Goal: Task Accomplishment & Management: Use online tool/utility

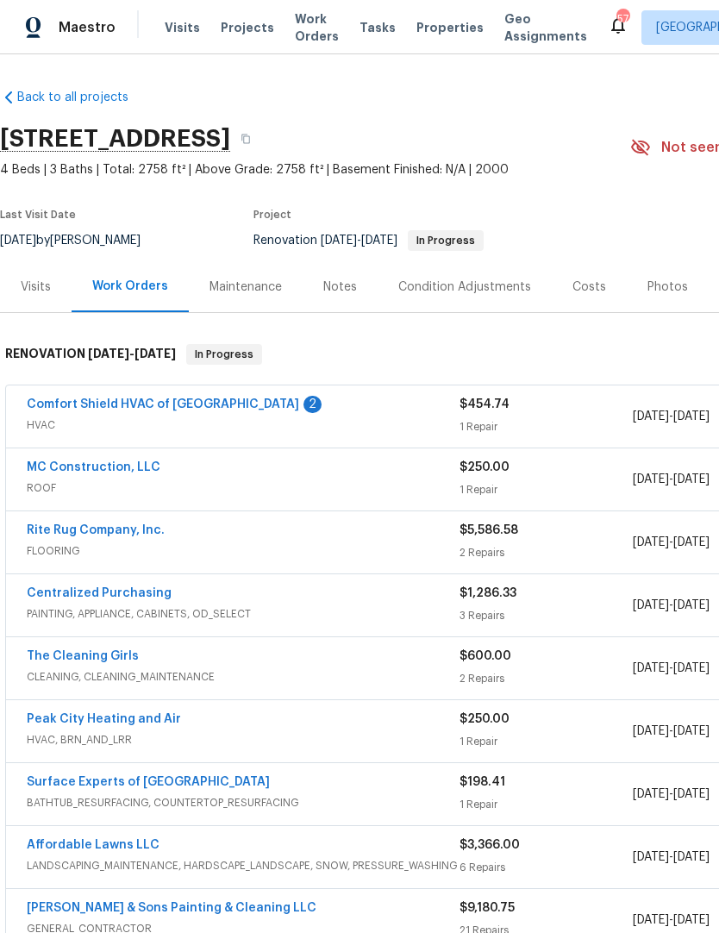
click at [152, 399] on link "Comfort Shield HVAC of NC" at bounding box center [163, 405] width 273 height 12
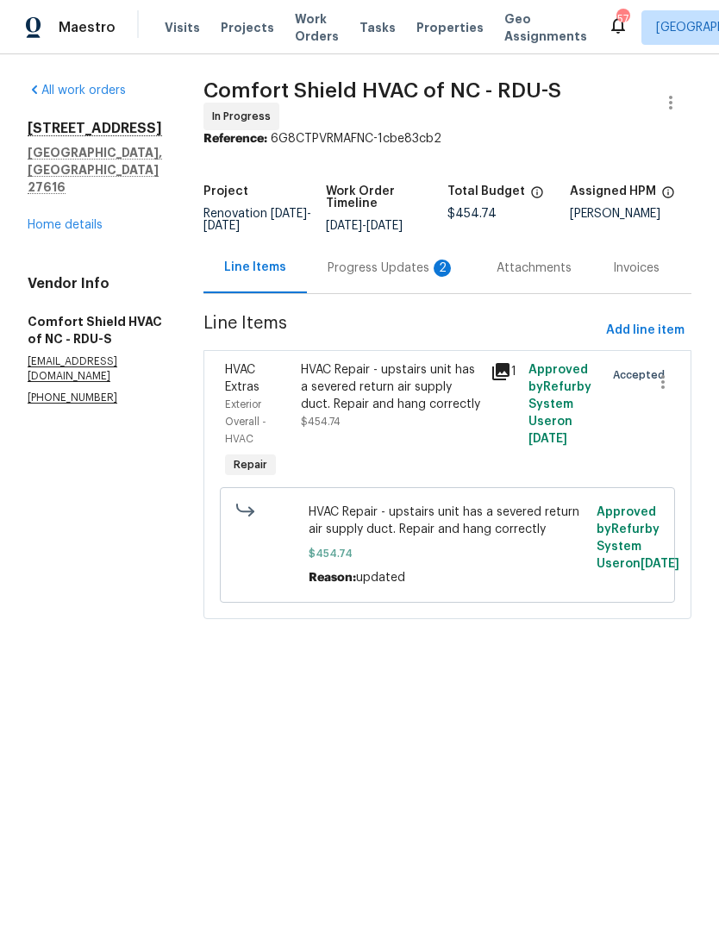
click at [382, 269] on div "Progress Updates 2" at bounding box center [392, 268] width 128 height 17
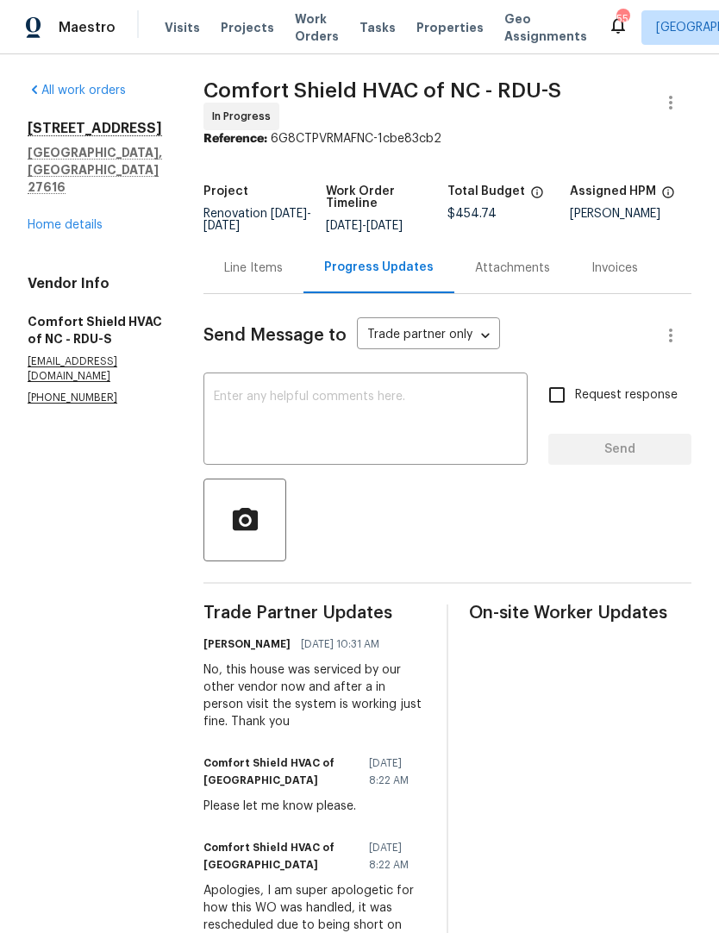
click at [283, 263] on div "Line Items" at bounding box center [253, 268] width 59 height 17
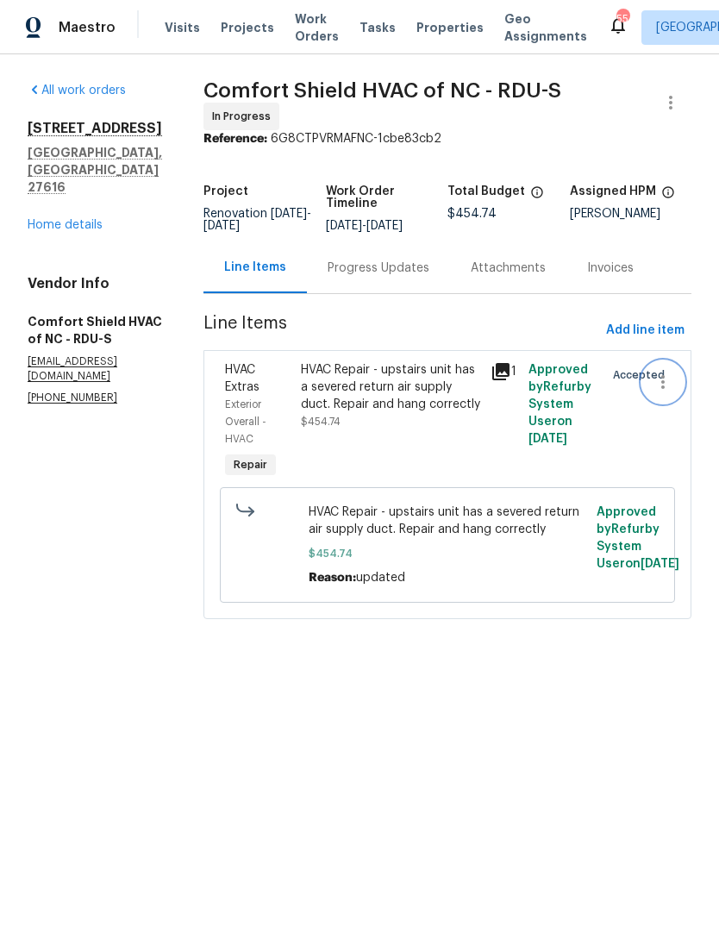
click at [671, 392] on icon "button" at bounding box center [663, 382] width 21 height 21
click at [681, 401] on li "Cancel" at bounding box center [671, 394] width 66 height 28
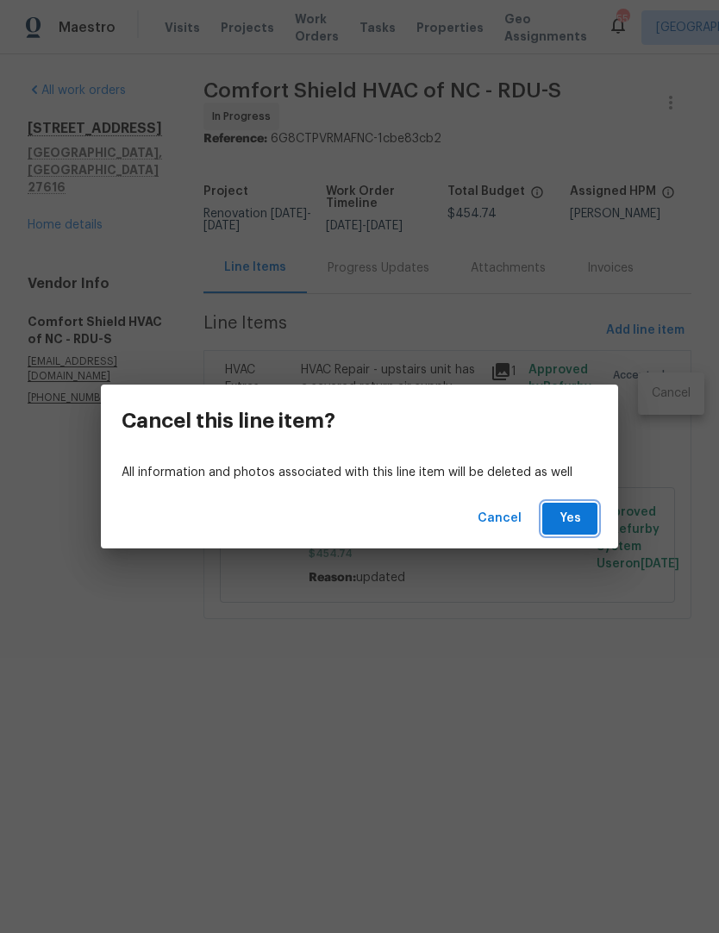
click at [574, 516] on span "Yes" at bounding box center [570, 519] width 28 height 22
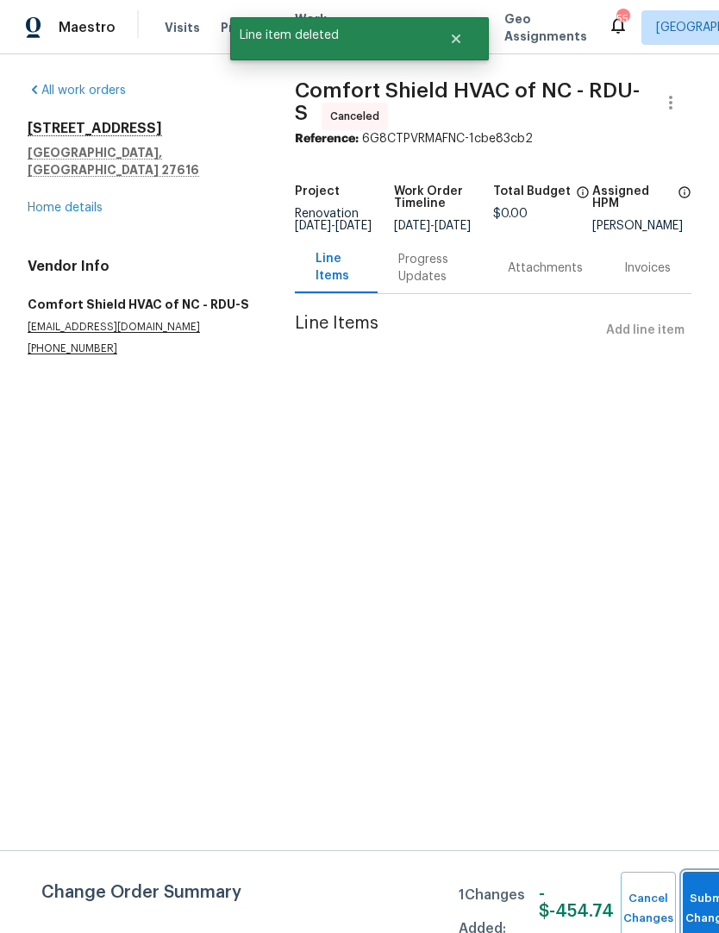
click at [694, 880] on button "Submit Changes" at bounding box center [710, 909] width 55 height 74
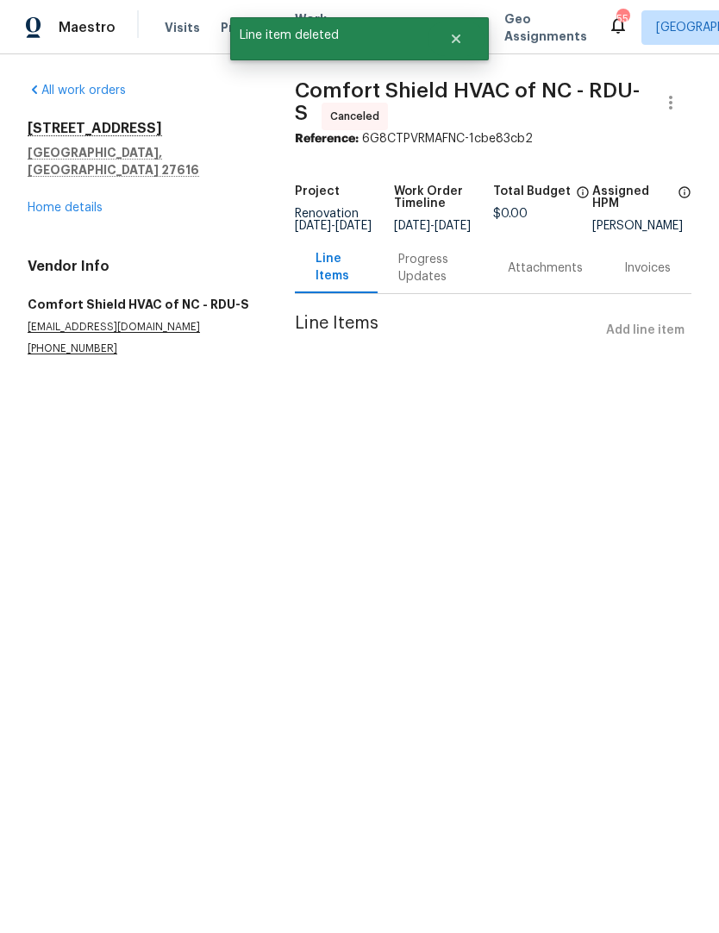
click at [430, 284] on div "Progress Updates" at bounding box center [433, 268] width 68 height 35
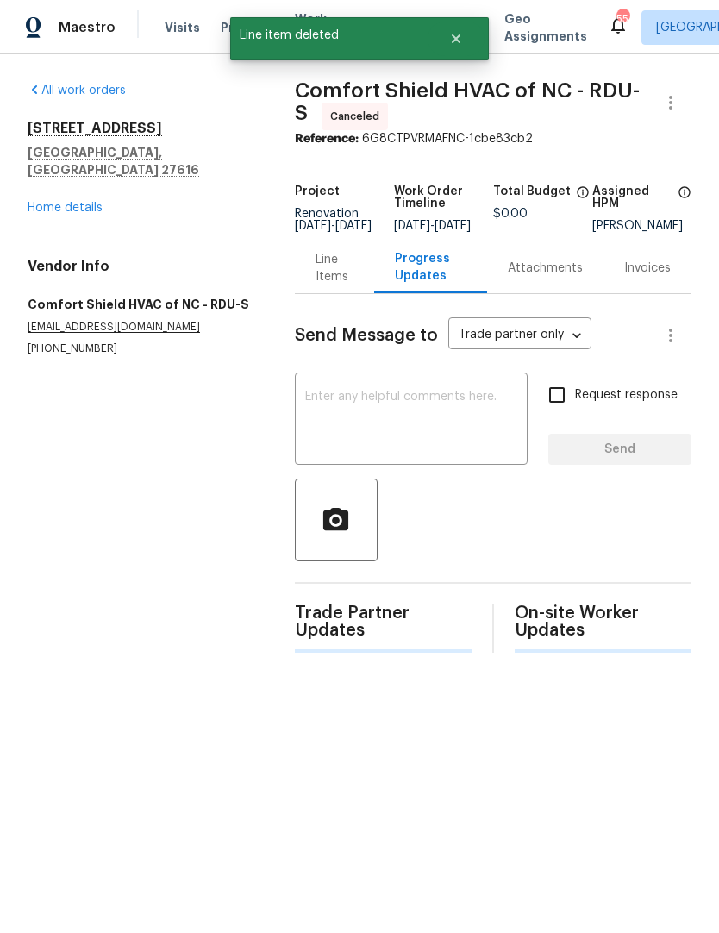
click at [84, 180] on div "8204 Coosa Ct Raleigh, NC 27616 Home details" at bounding box center [141, 168] width 226 height 97
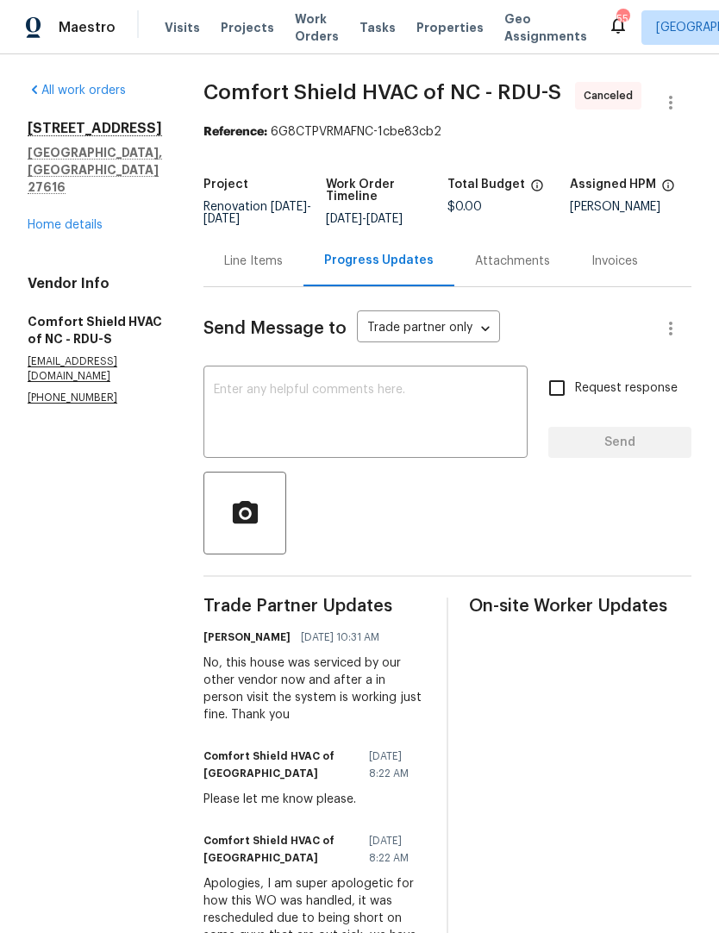
click at [91, 219] on link "Home details" at bounding box center [65, 225] width 75 height 12
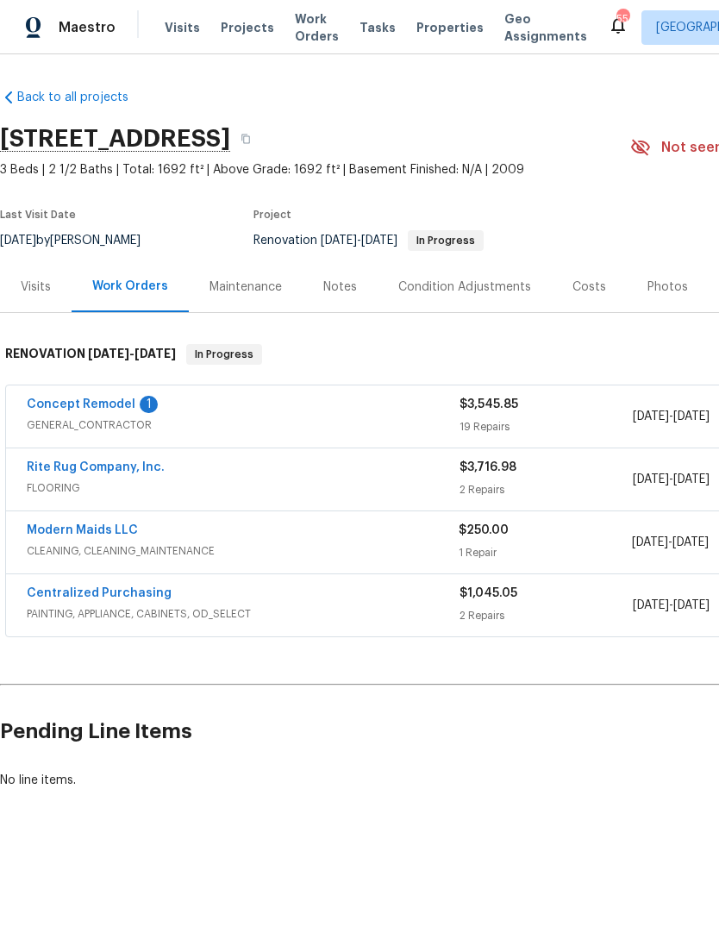
click at [116, 406] on link "Concept Remodel" at bounding box center [81, 405] width 109 height 12
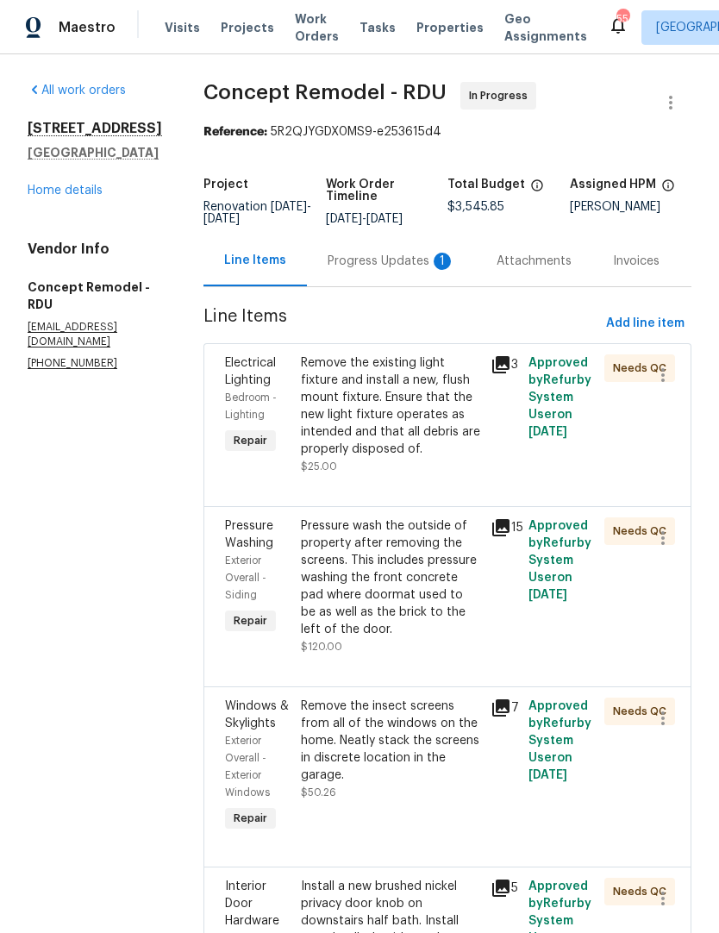
click at [354, 257] on div "Progress Updates 1" at bounding box center [392, 261] width 128 height 17
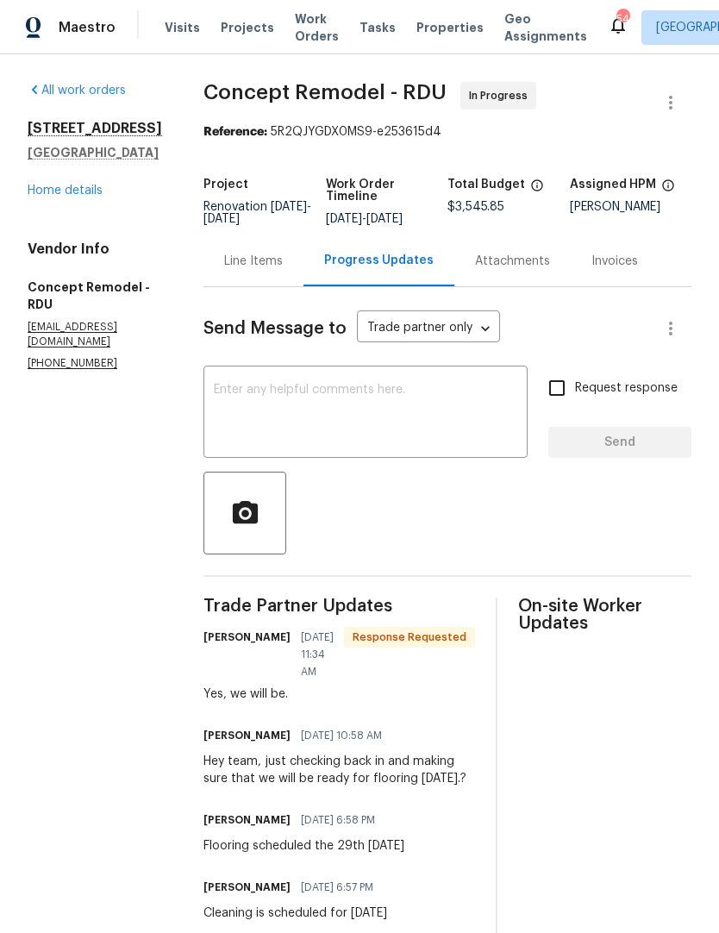
click at [224, 268] on div "Line Items" at bounding box center [253, 261] width 59 height 17
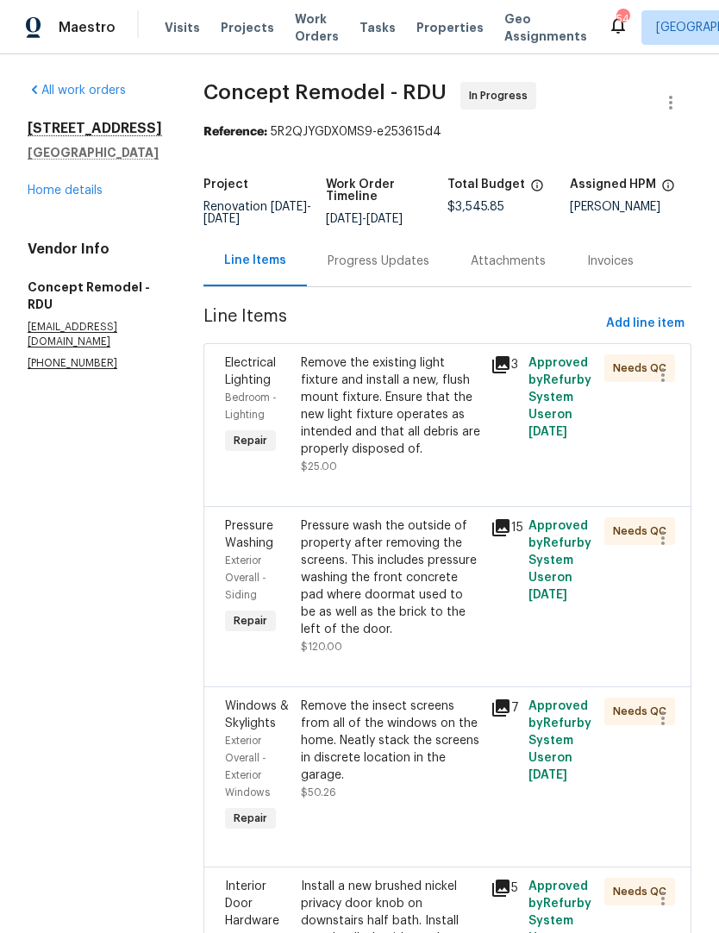
click at [395, 406] on div "Remove the existing light fixture and install a new, flush mount fixture. Ensur…" at bounding box center [390, 407] width 179 height 104
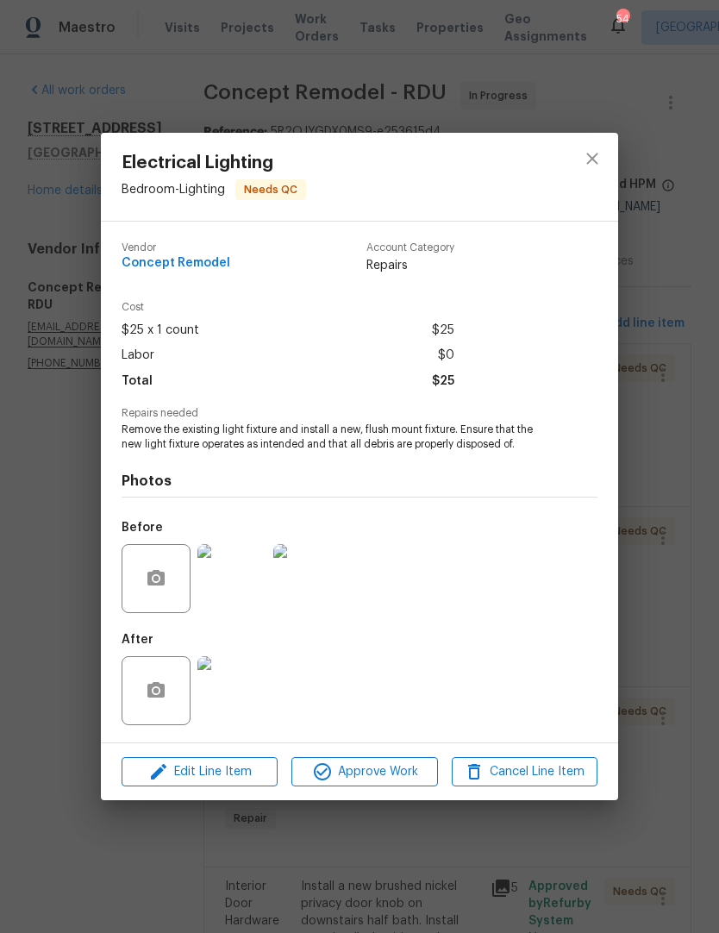
click at [252, 598] on img at bounding box center [232, 578] width 69 height 69
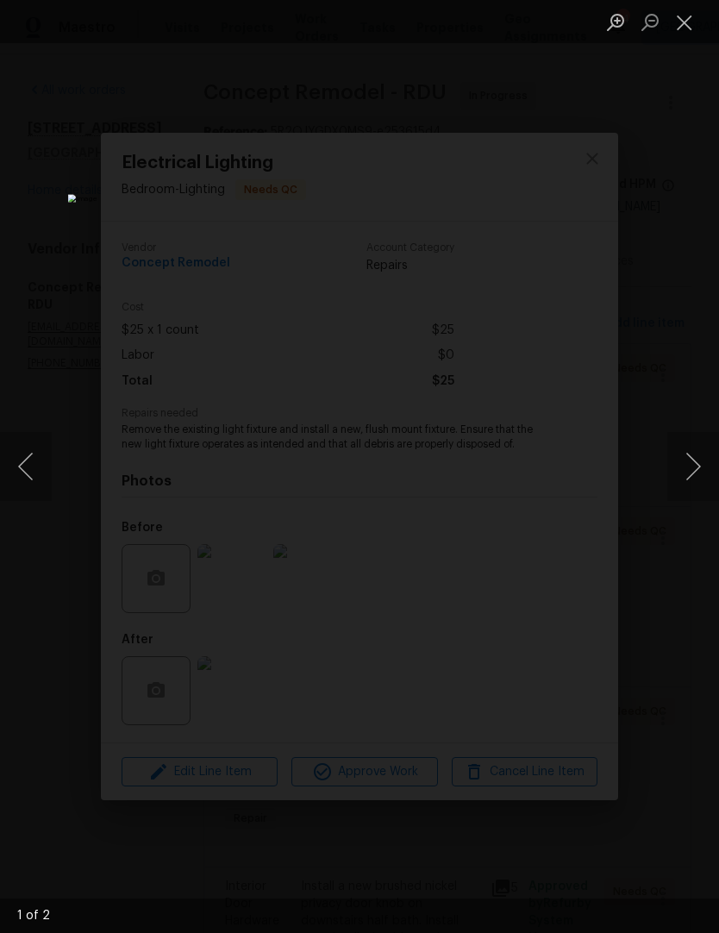
click at [713, 464] on button "Next image" at bounding box center [694, 466] width 52 height 69
click at [689, 470] on button "Next image" at bounding box center [694, 466] width 52 height 69
click at [700, 22] on button "Close lightbox" at bounding box center [685, 22] width 35 height 30
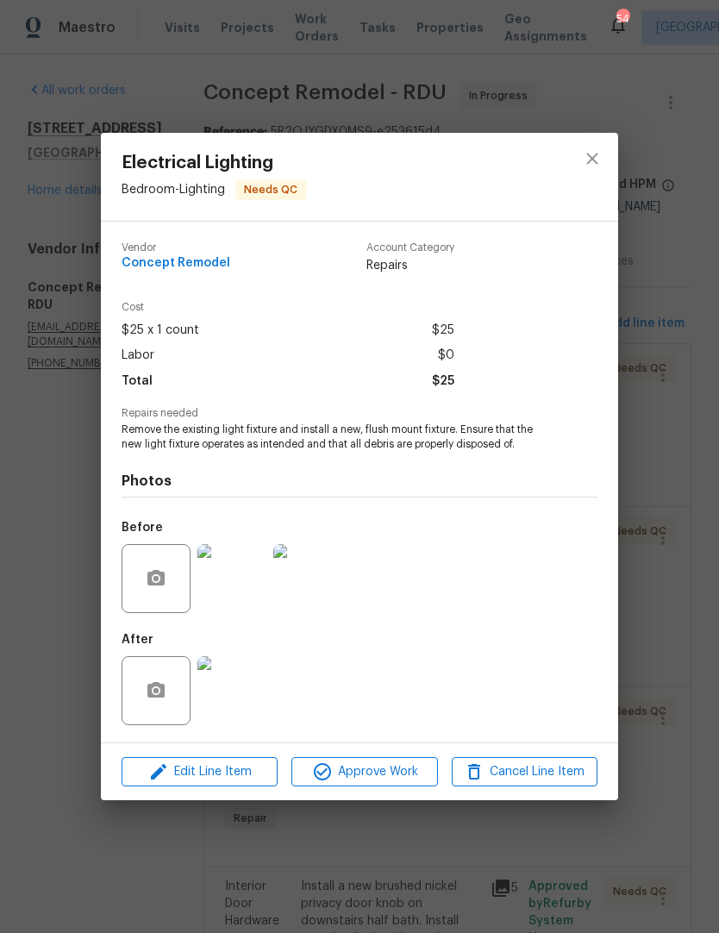
click at [248, 700] on img at bounding box center [232, 690] width 69 height 69
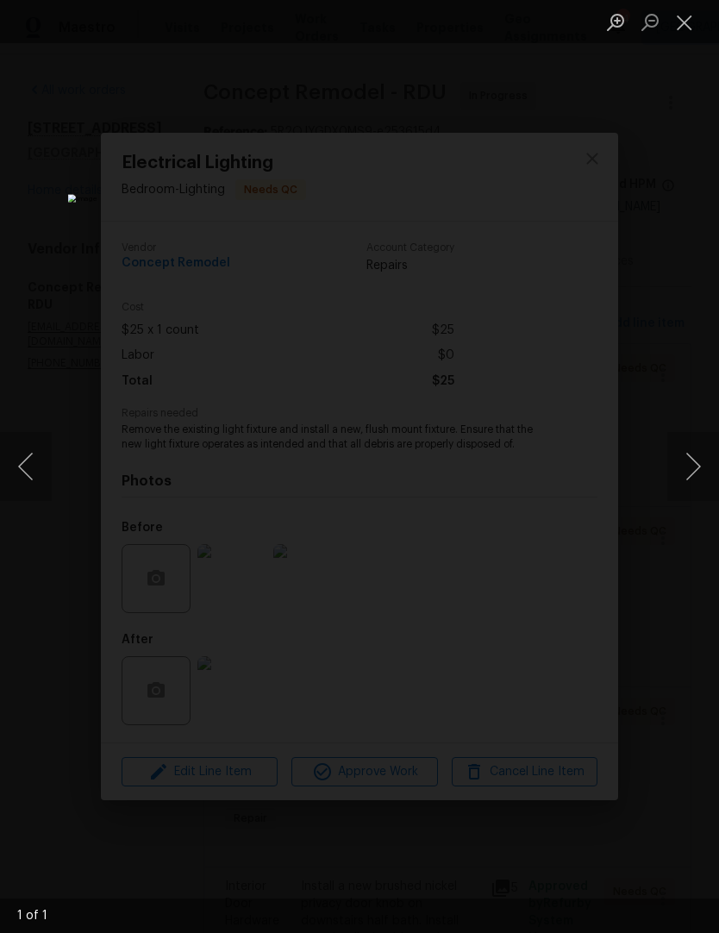
click at [687, 24] on button "Close lightbox" at bounding box center [685, 22] width 35 height 30
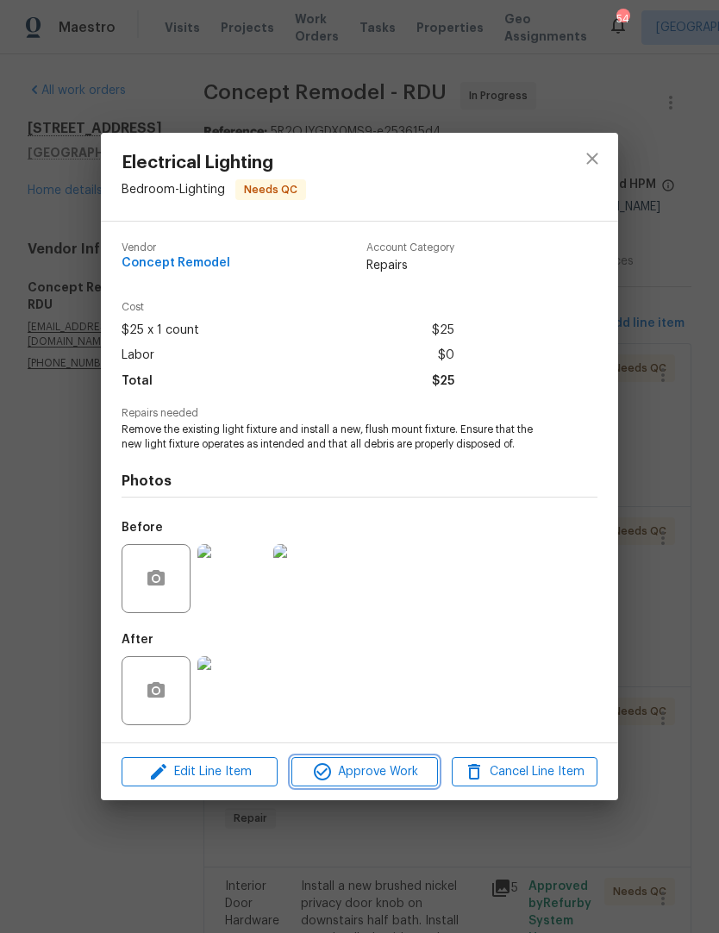
click at [368, 774] on span "Approve Work" at bounding box center [364, 773] width 135 height 22
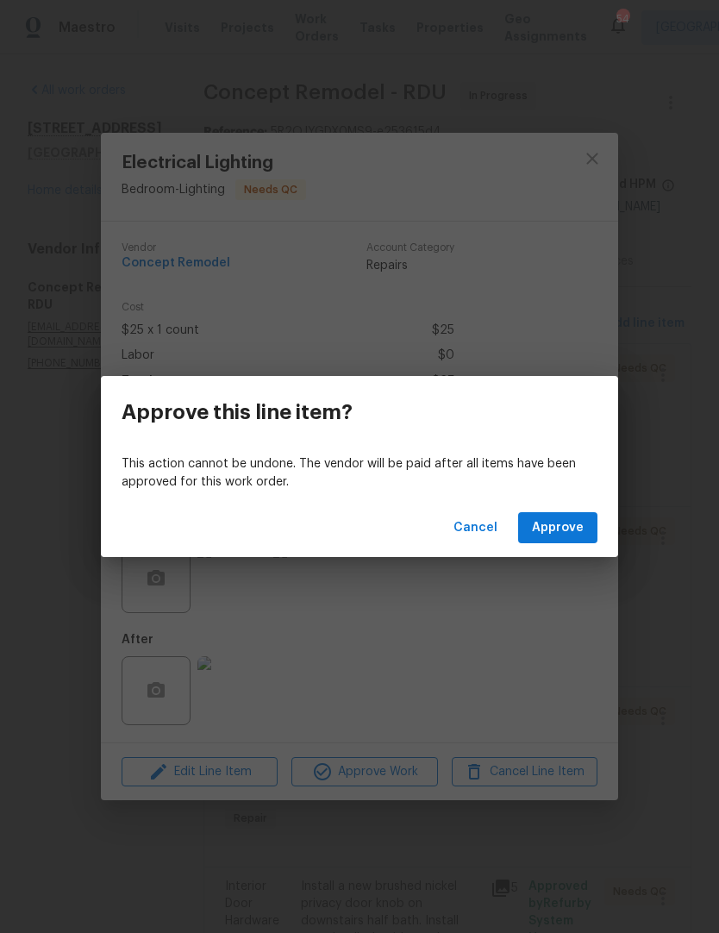
click at [568, 522] on span "Approve" at bounding box center [558, 529] width 52 height 22
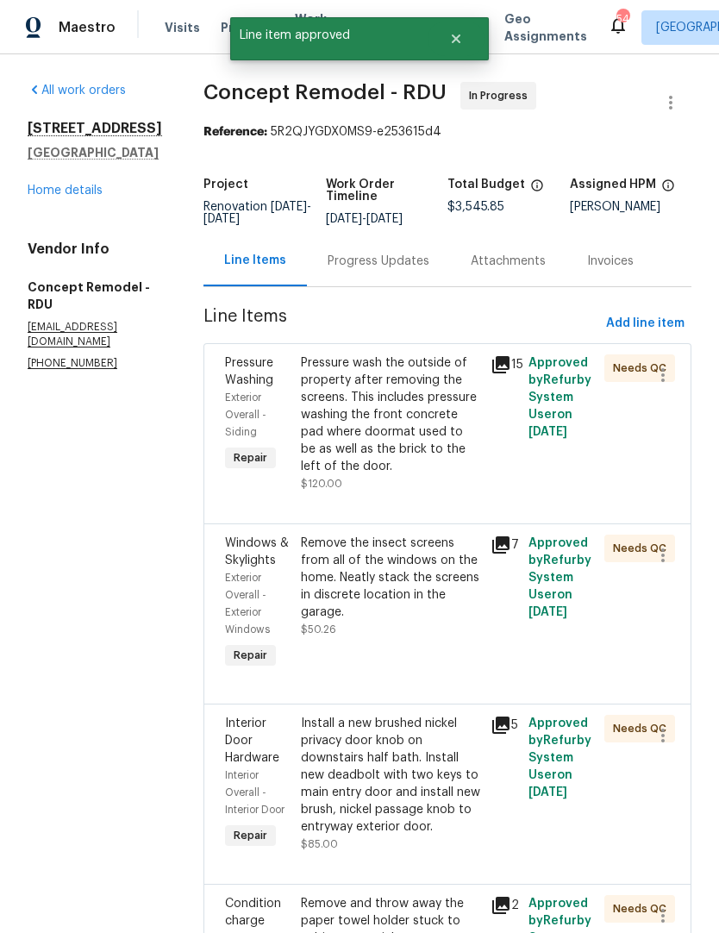
click at [374, 408] on div "Pressure wash the outside of property after removing the screens. This includes…" at bounding box center [390, 415] width 179 height 121
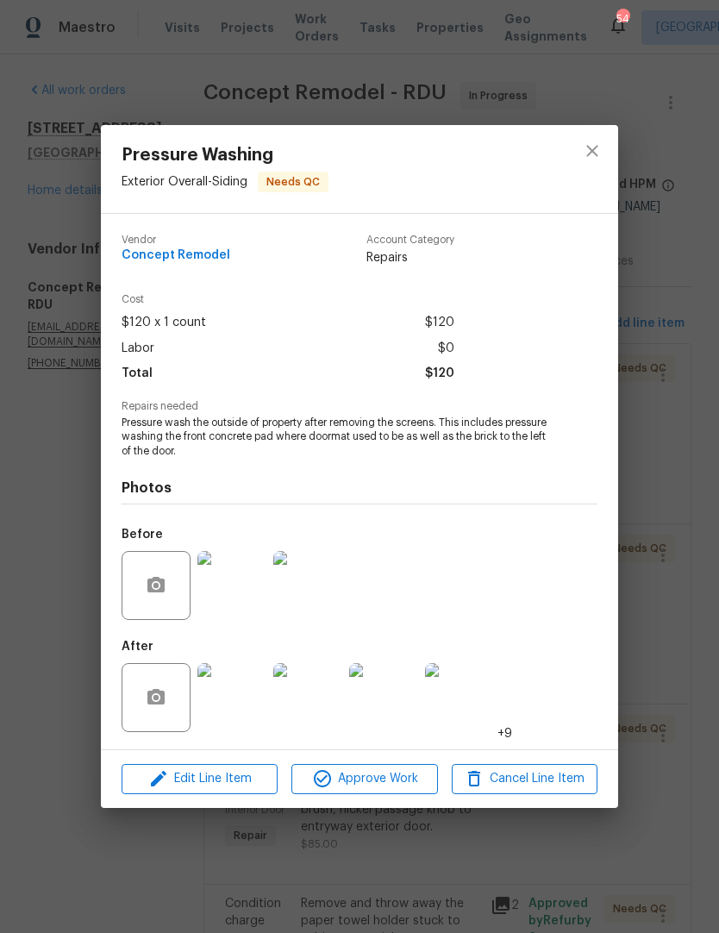
click at [235, 719] on img at bounding box center [232, 697] width 69 height 69
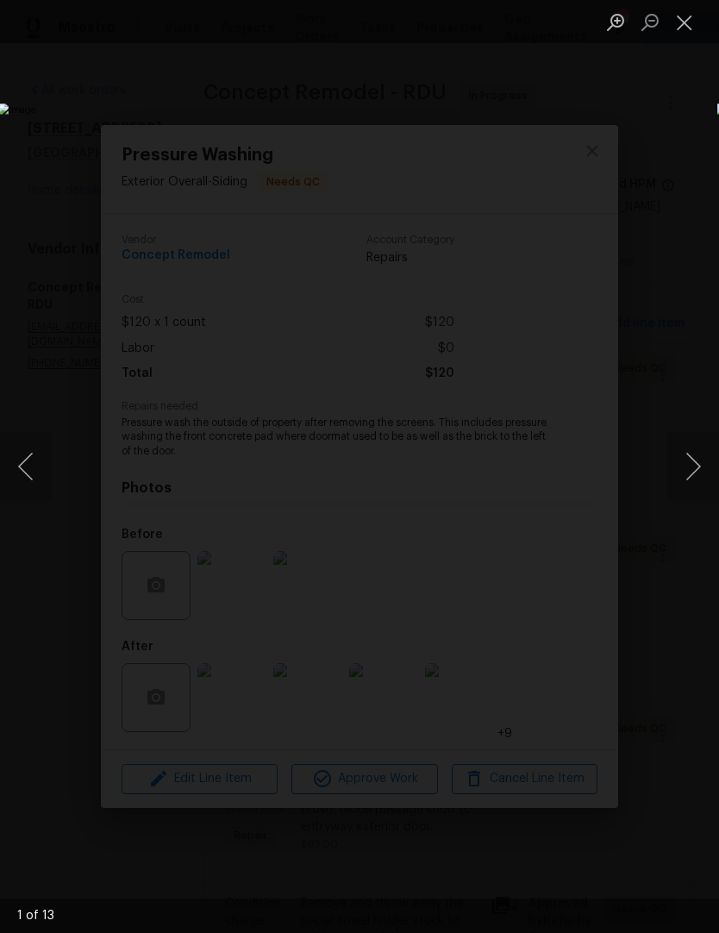
click at [704, 476] on button "Next image" at bounding box center [694, 466] width 52 height 69
click at [700, 474] on button "Next image" at bounding box center [694, 466] width 52 height 69
click at [700, 470] on button "Next image" at bounding box center [694, 466] width 52 height 69
click at [700, 469] on button "Next image" at bounding box center [694, 466] width 52 height 69
click at [690, 16] on button "Close lightbox" at bounding box center [685, 22] width 35 height 30
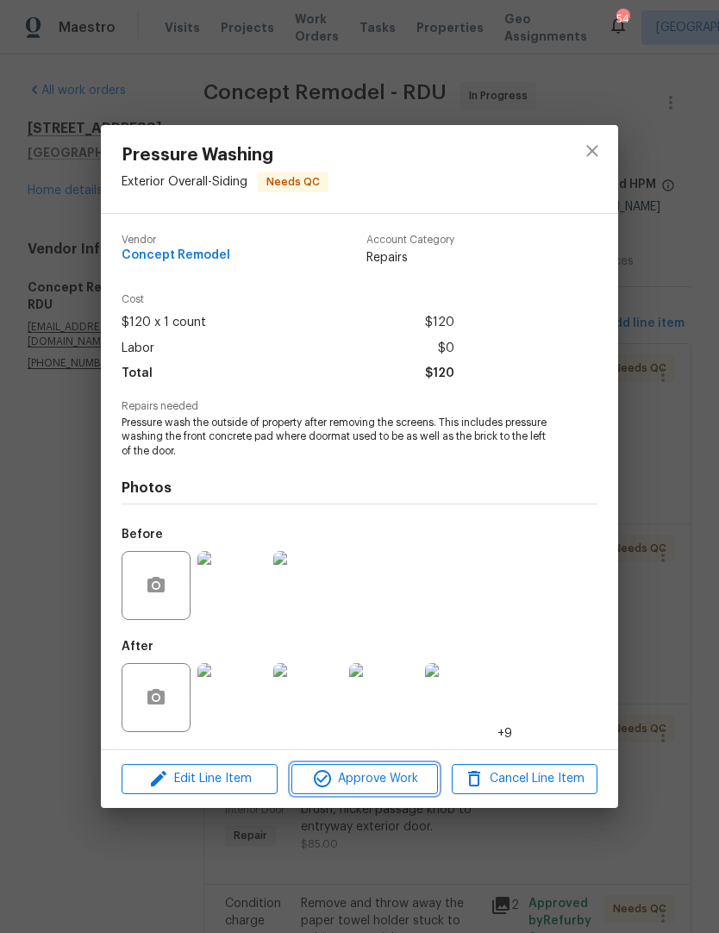
click at [387, 789] on span "Approve Work" at bounding box center [364, 780] width 135 height 22
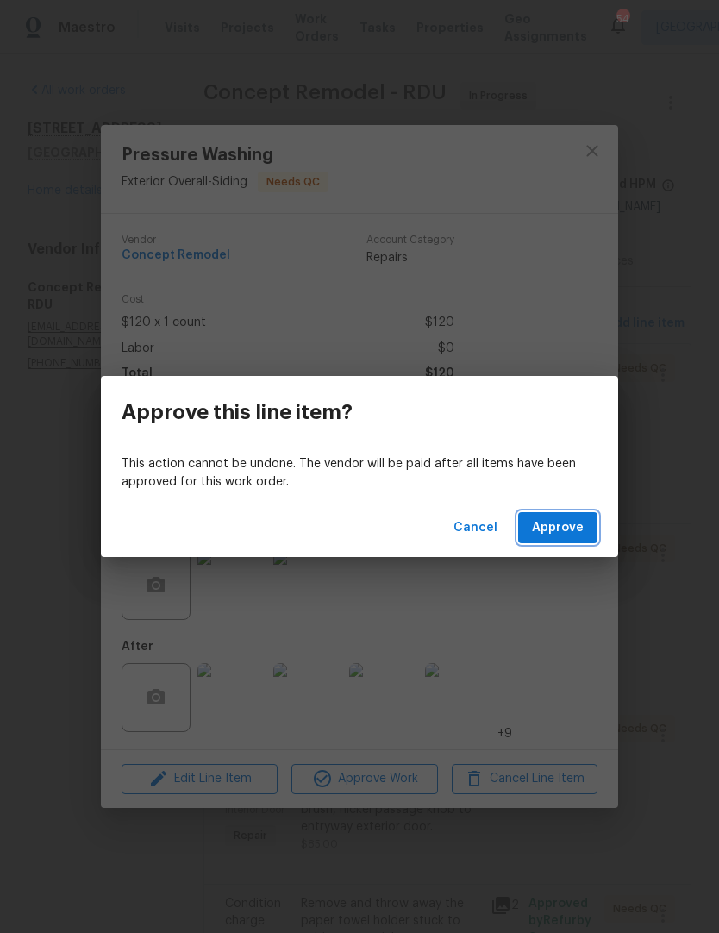
click at [568, 521] on span "Approve" at bounding box center [558, 529] width 52 height 22
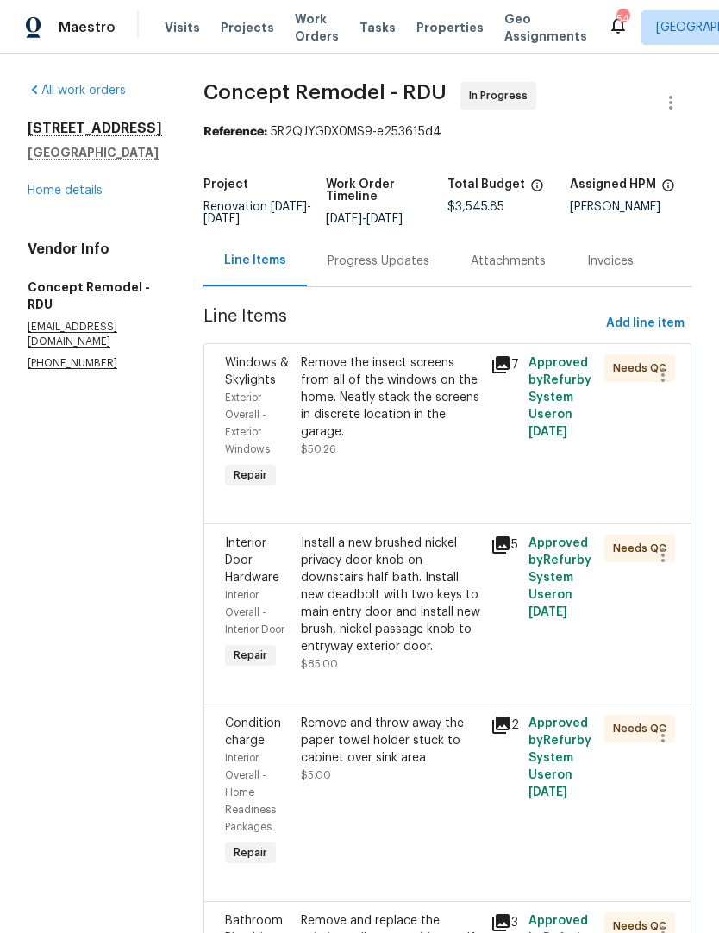
click at [364, 413] on div "Remove the insect screens from all of the windows on the home. Neatly stack the…" at bounding box center [390, 398] width 179 height 86
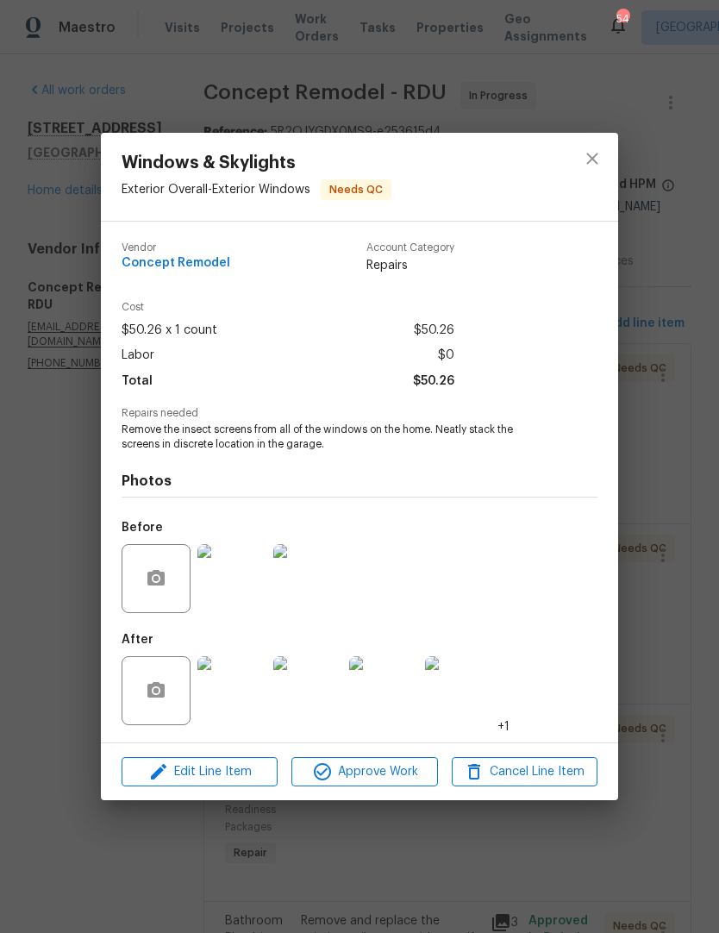
click at [253, 702] on img at bounding box center [232, 690] width 69 height 69
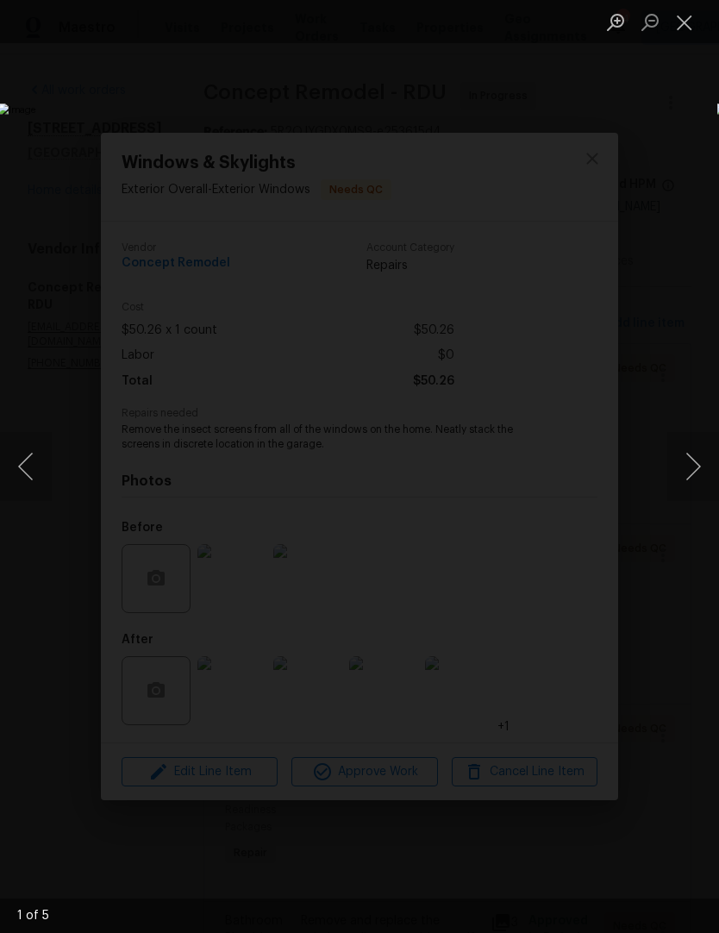
click at [705, 475] on button "Next image" at bounding box center [694, 466] width 52 height 69
click at [693, 480] on button "Next image" at bounding box center [694, 466] width 52 height 69
click at [689, 475] on button "Next image" at bounding box center [694, 466] width 52 height 69
click at [694, 487] on button "Next image" at bounding box center [694, 466] width 52 height 69
click at [695, 16] on button "Close lightbox" at bounding box center [685, 22] width 35 height 30
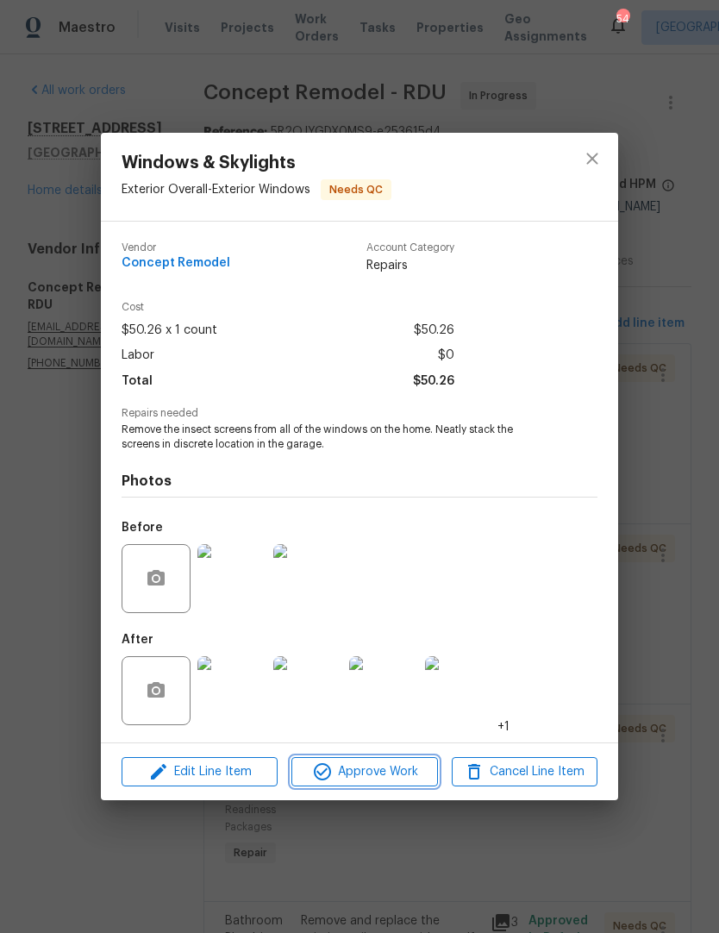
click at [375, 783] on span "Approve Work" at bounding box center [364, 773] width 135 height 22
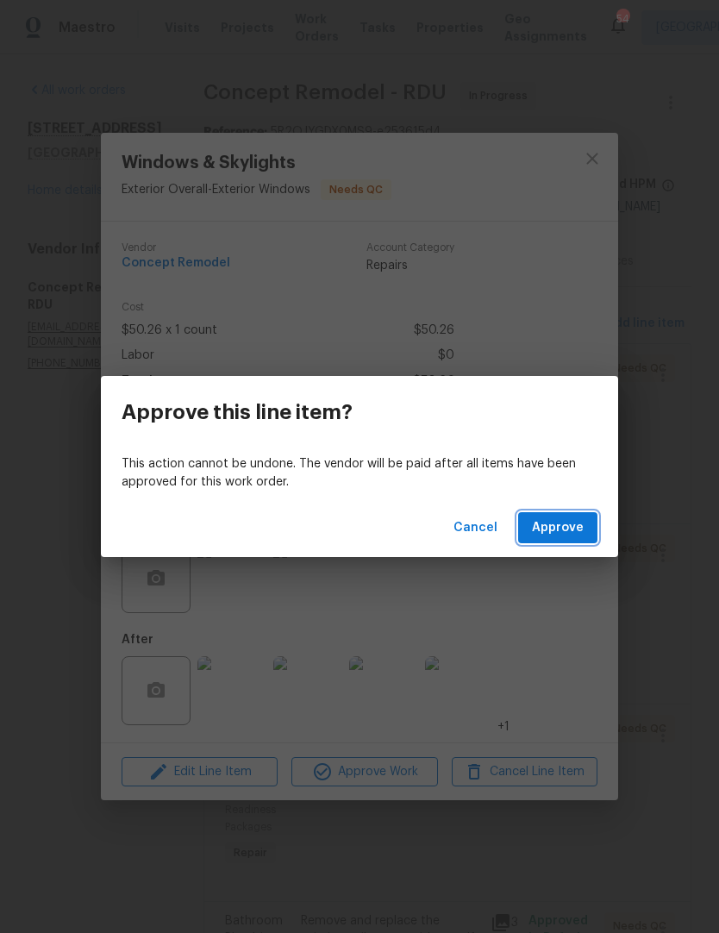
click at [562, 514] on button "Approve" at bounding box center [557, 528] width 79 height 32
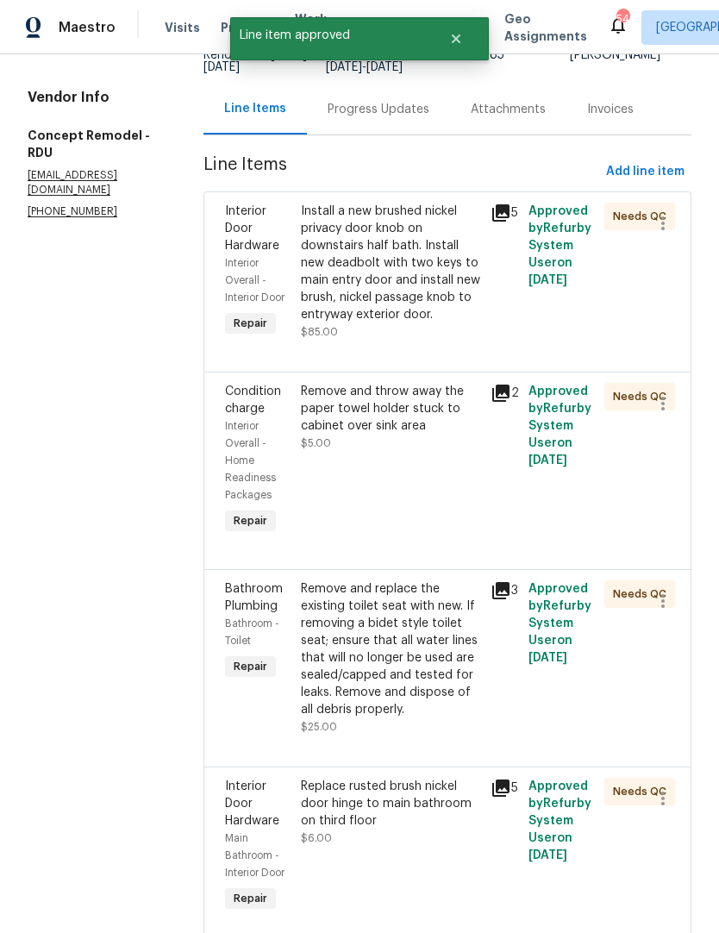
scroll to position [154, 0]
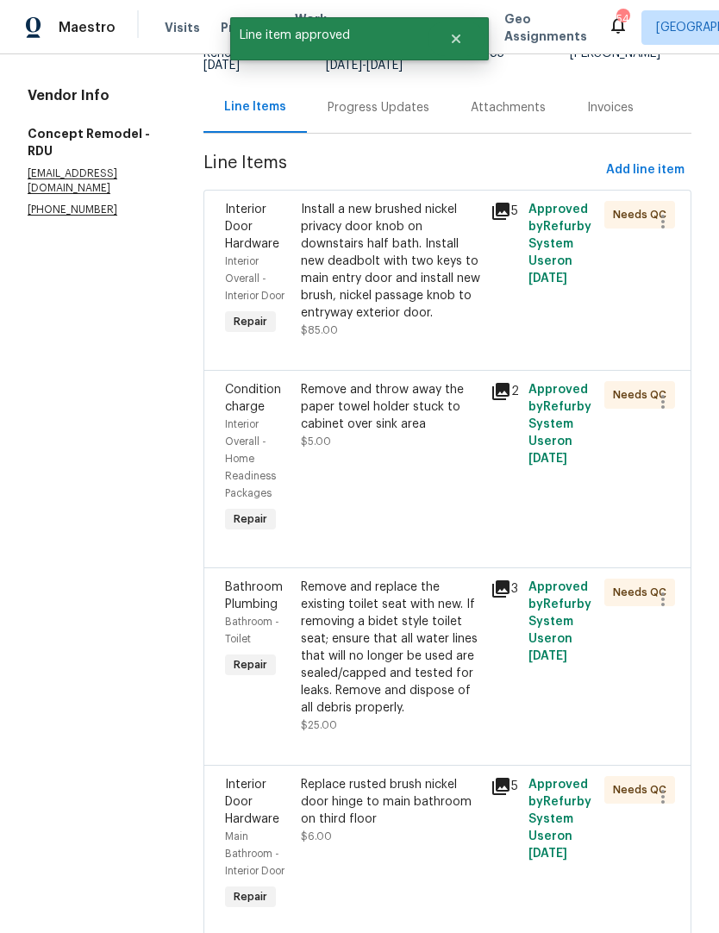
click at [373, 263] on div "Install a new brushed nickel privacy door knob on downstairs half bath. Install…" at bounding box center [390, 261] width 179 height 121
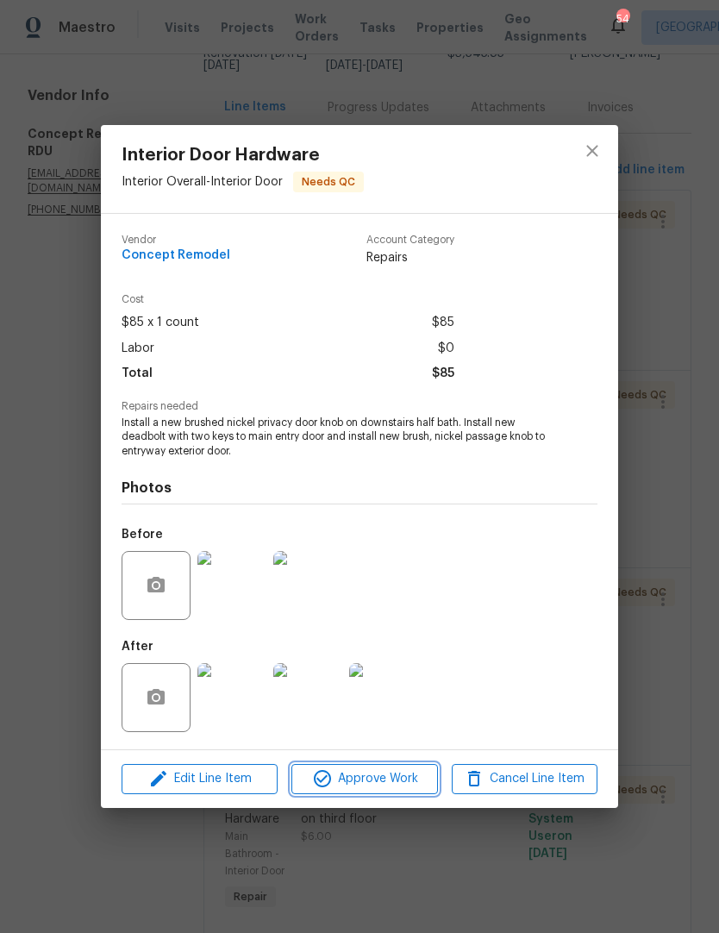
click at [378, 782] on span "Approve Work" at bounding box center [364, 780] width 135 height 22
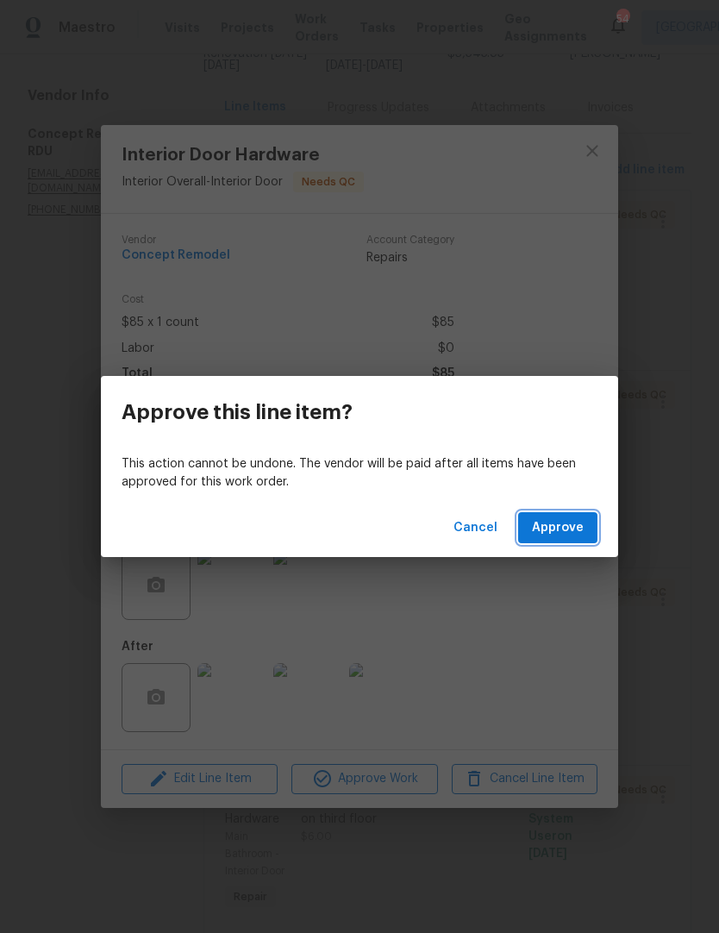
click at [568, 533] on span "Approve" at bounding box center [558, 529] width 52 height 22
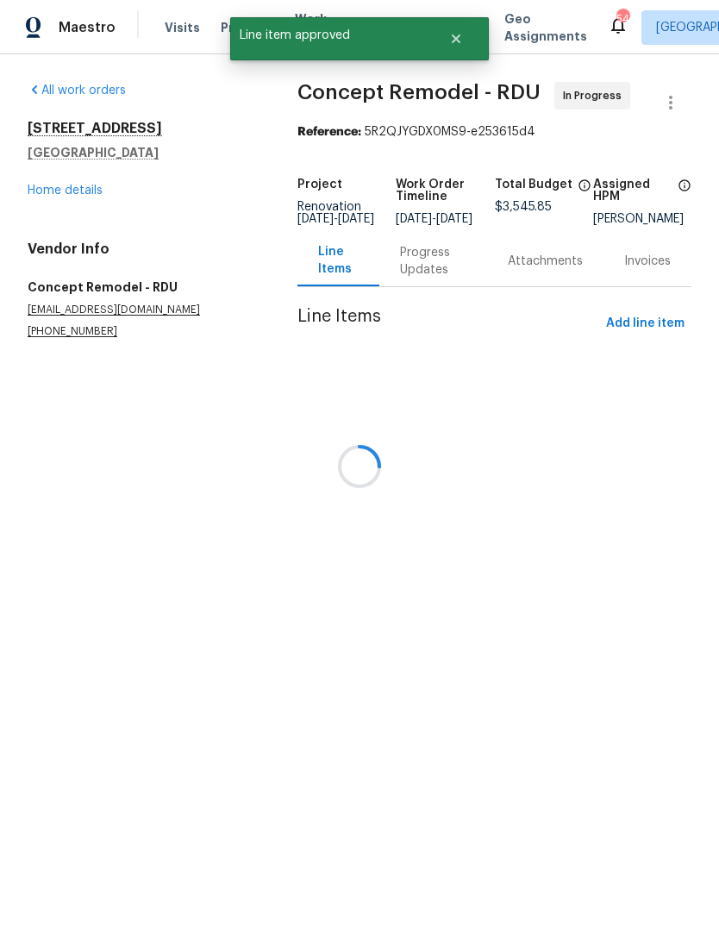
scroll to position [0, 0]
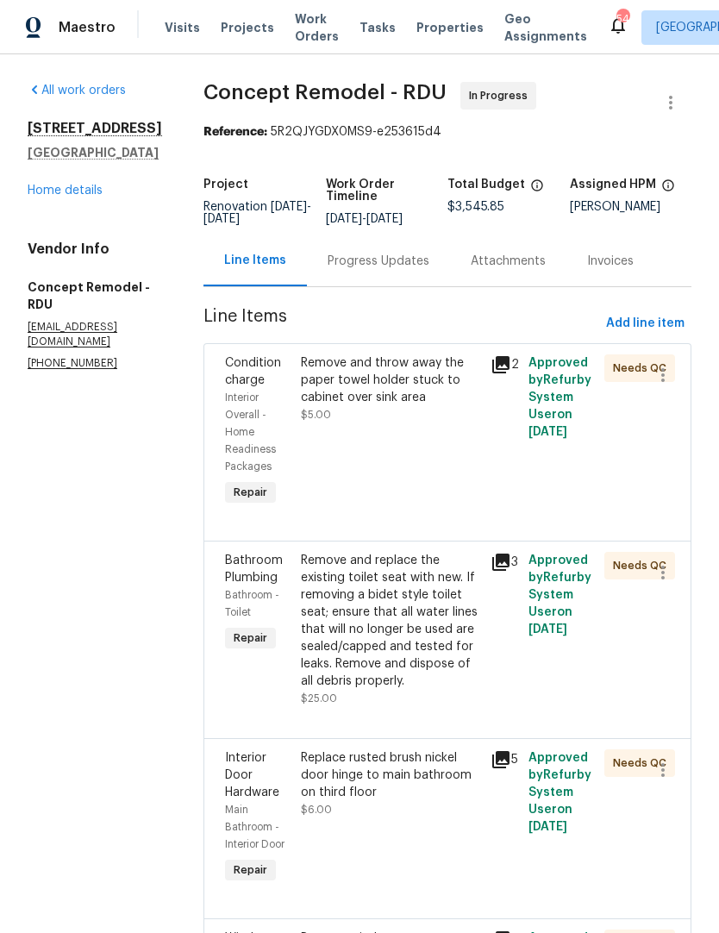
click at [363, 433] on div "Remove and throw away the paper towel holder stuck to cabinet over sink area $5…" at bounding box center [391, 432] width 190 height 166
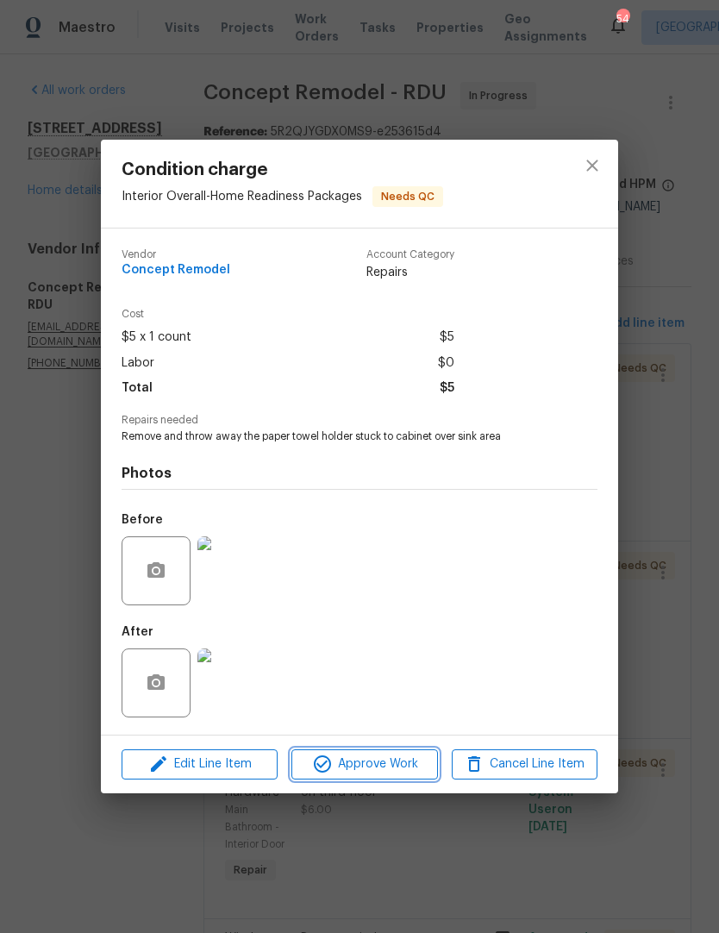
click at [382, 780] on button "Approve Work" at bounding box center [365, 765] width 146 height 30
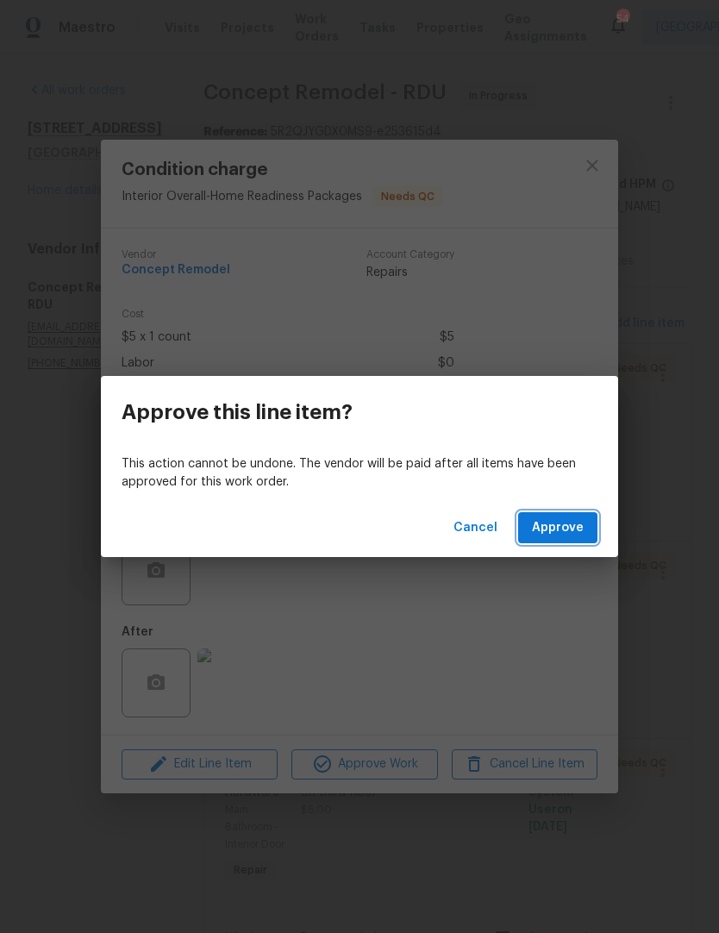
click at [563, 521] on span "Approve" at bounding box center [558, 529] width 52 height 22
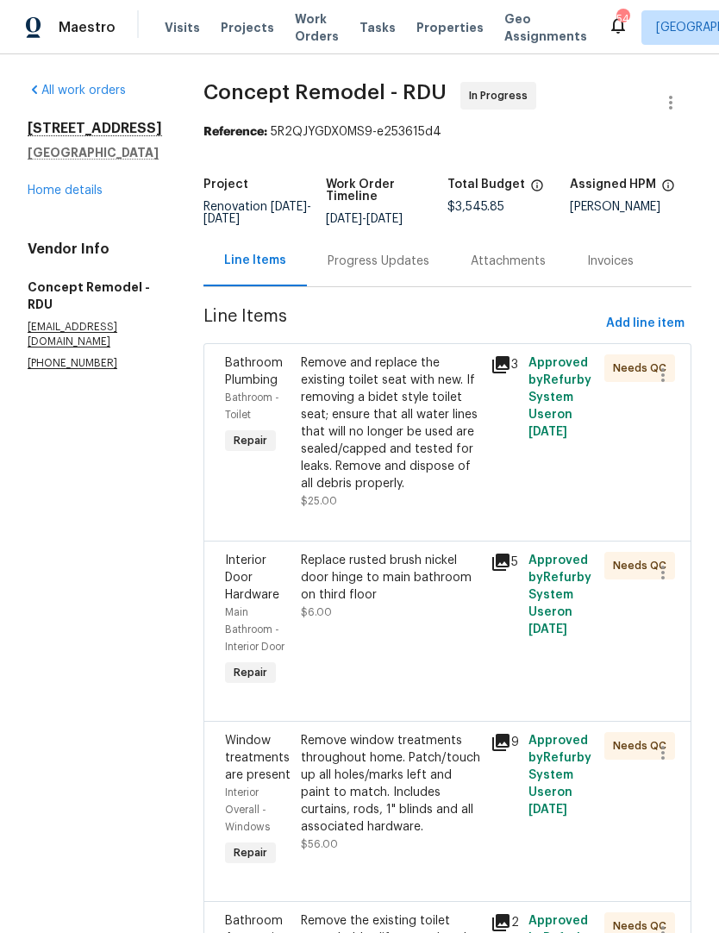
click at [362, 424] on div "Remove and replace the existing toilet seat with new. If removing a bidet style…" at bounding box center [390, 424] width 179 height 138
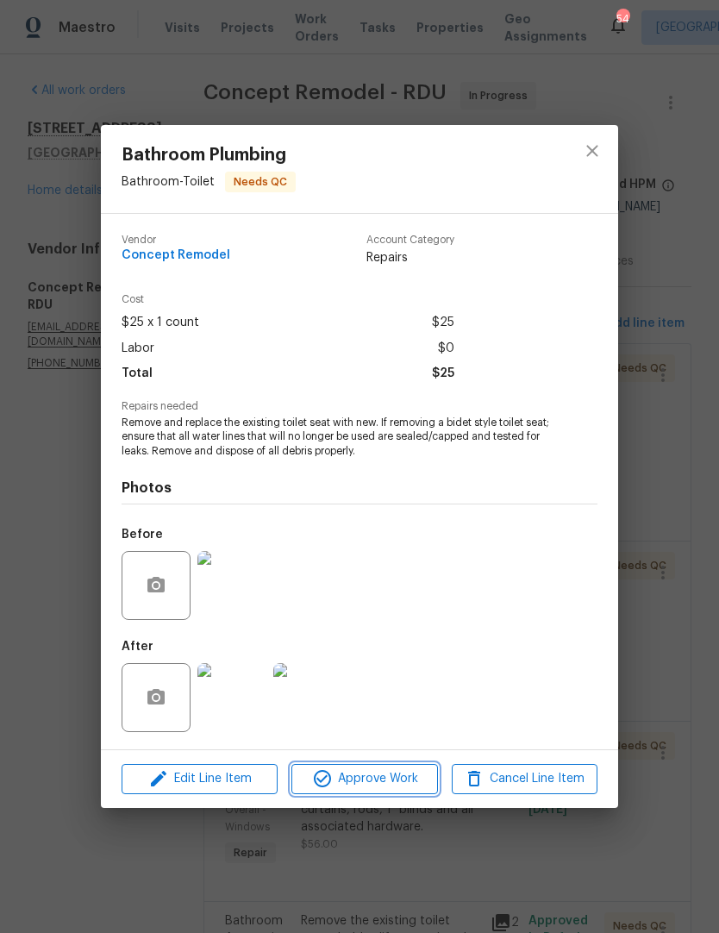
click at [395, 774] on span "Approve Work" at bounding box center [364, 780] width 135 height 22
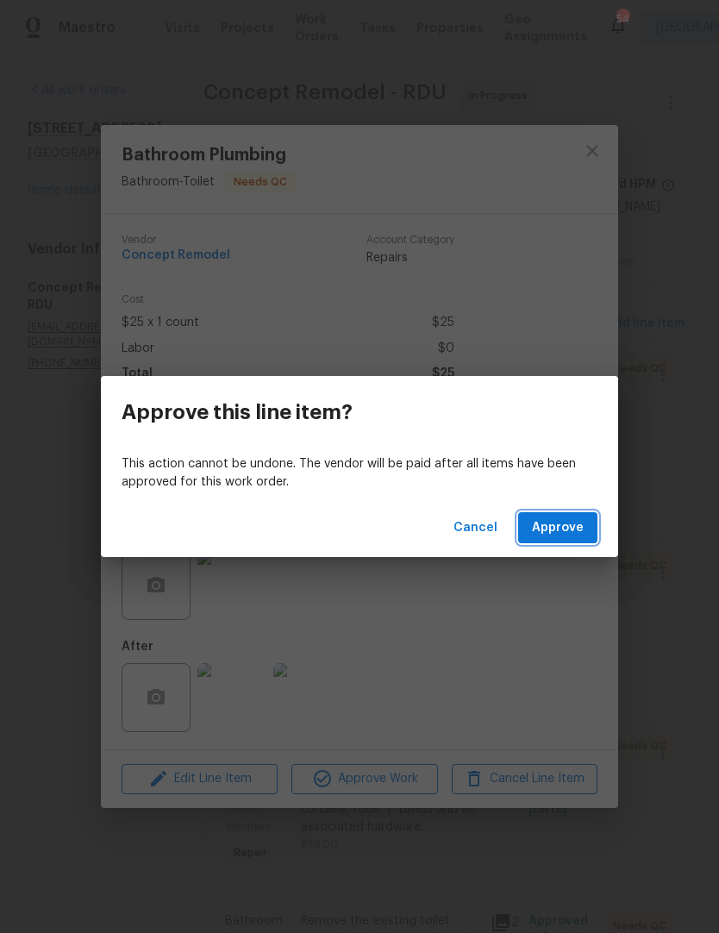
click at [575, 533] on span "Approve" at bounding box center [558, 529] width 52 height 22
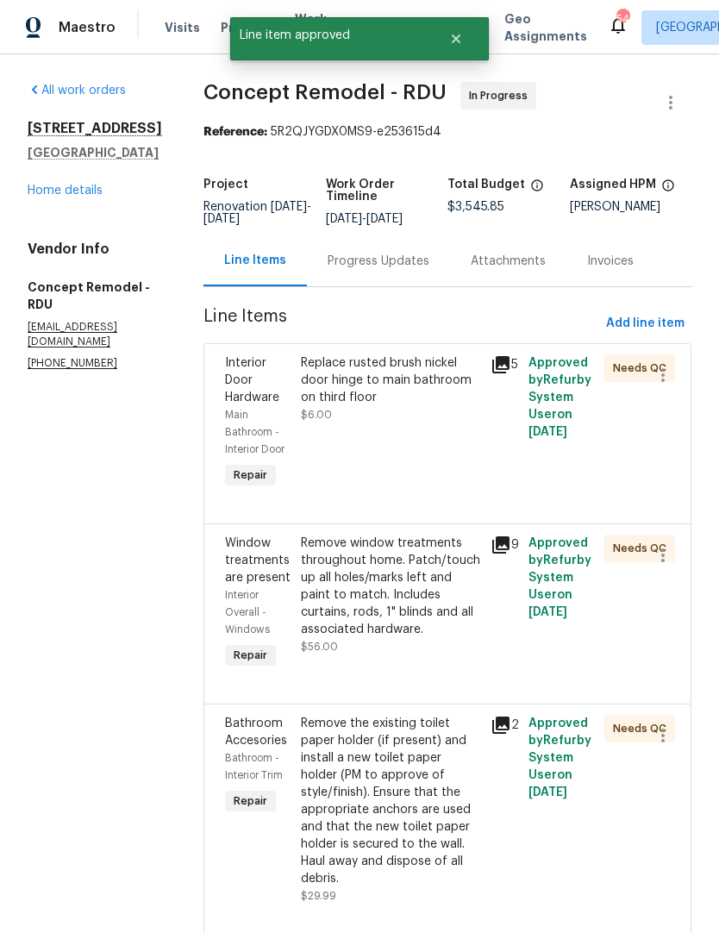
click at [376, 407] on div "Replace rusted brush nickel door hinge to main bathroom on third floor ￼ $6.00" at bounding box center [390, 389] width 179 height 69
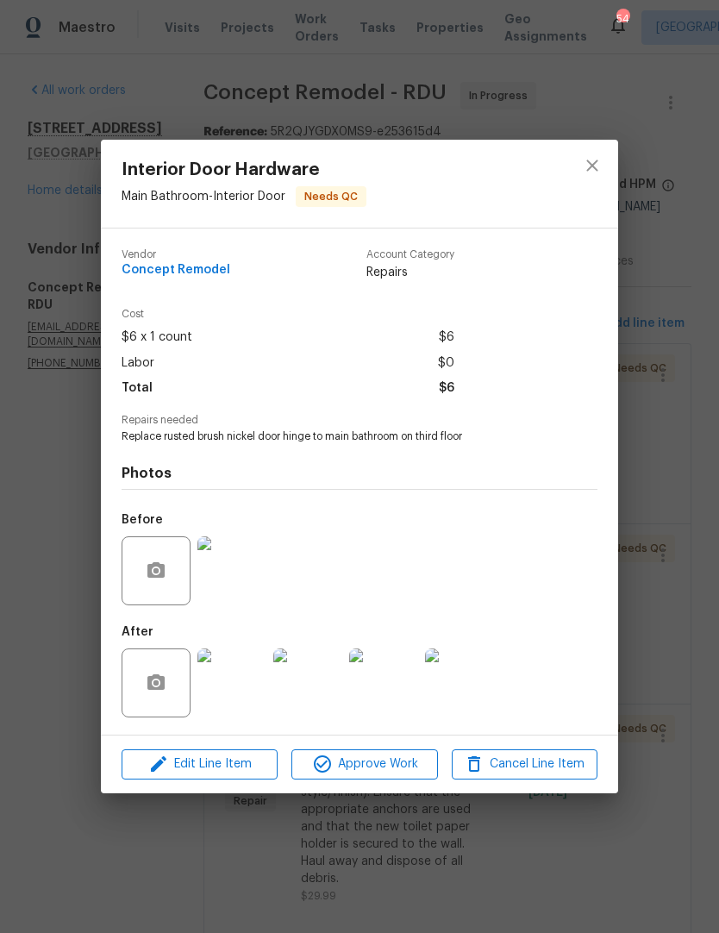
click at [266, 687] on img at bounding box center [232, 683] width 69 height 69
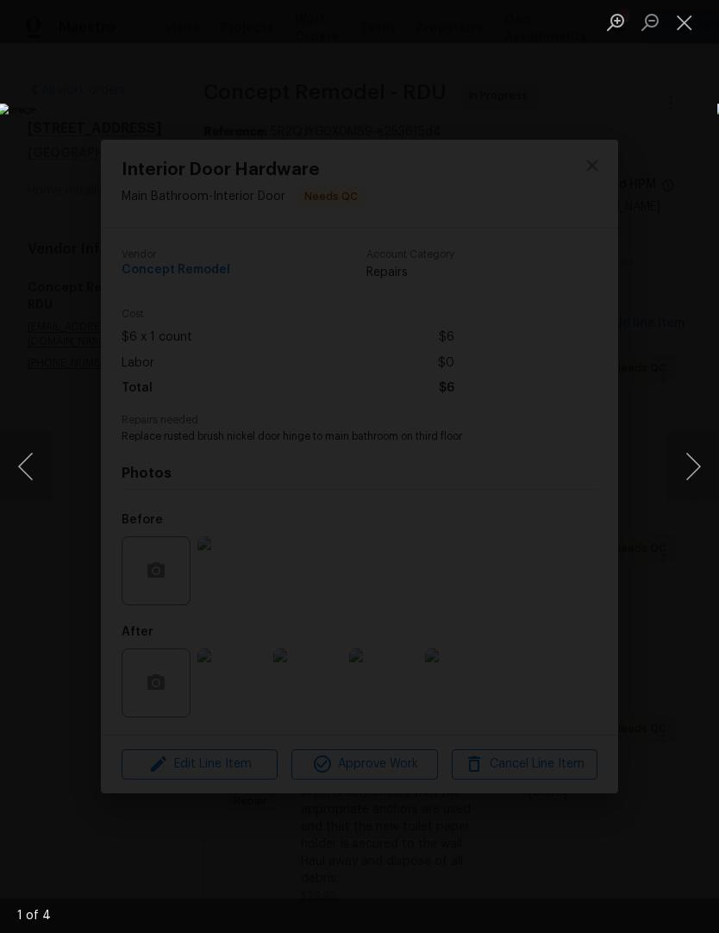
click at [701, 469] on button "Next image" at bounding box center [694, 466] width 52 height 69
click at [700, 473] on button "Next image" at bounding box center [694, 466] width 52 height 69
click at [692, 480] on button "Next image" at bounding box center [694, 466] width 52 height 69
click at [675, 35] on button "Close lightbox" at bounding box center [685, 22] width 35 height 30
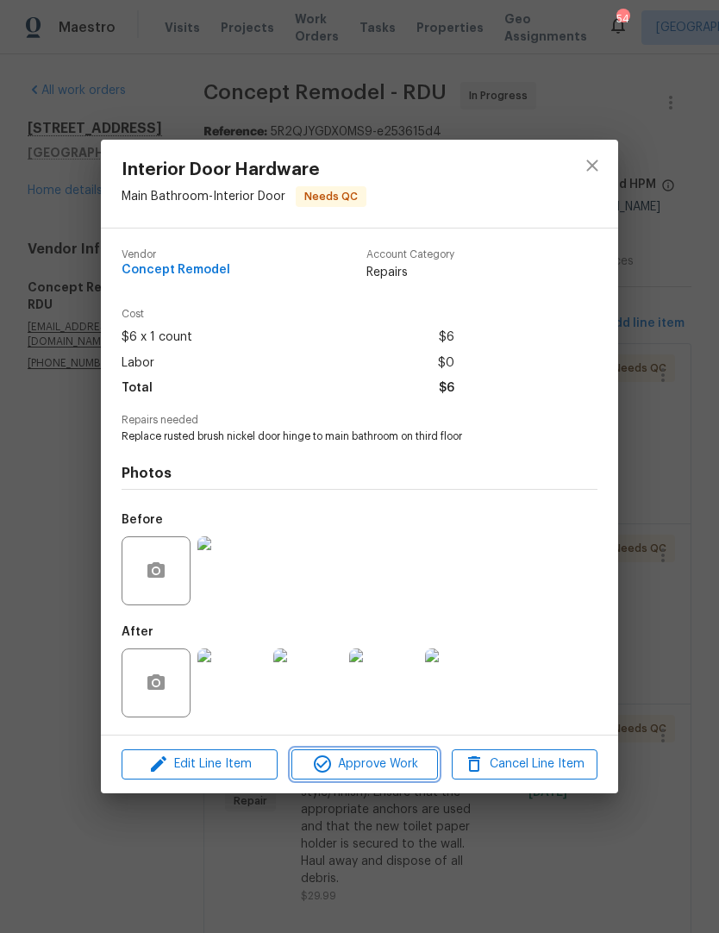
click at [375, 774] on span "Approve Work" at bounding box center [364, 765] width 135 height 22
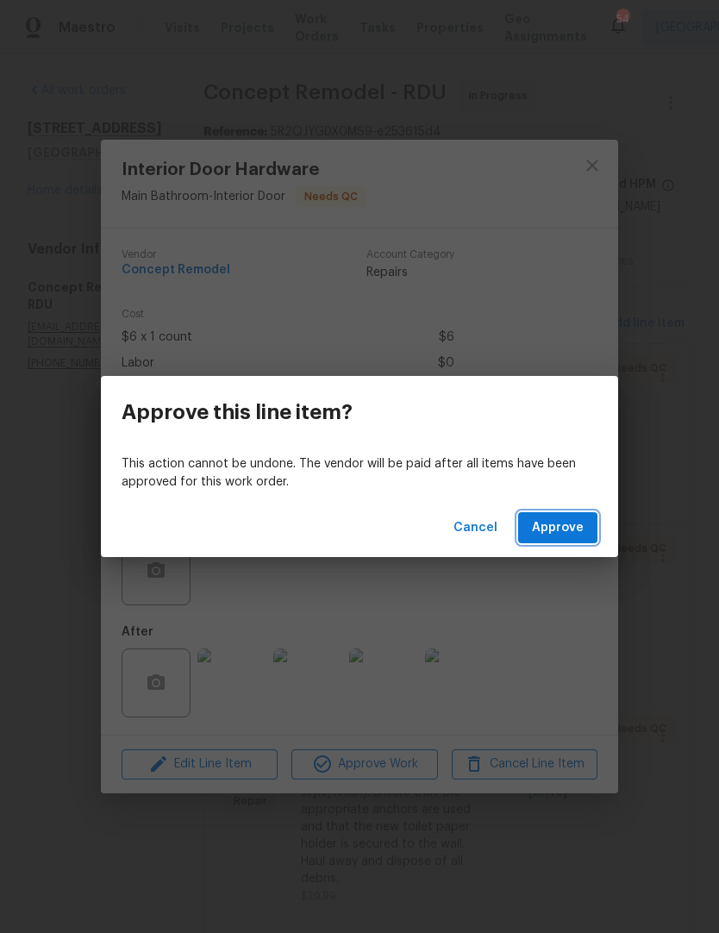
click at [564, 541] on button "Approve" at bounding box center [557, 528] width 79 height 32
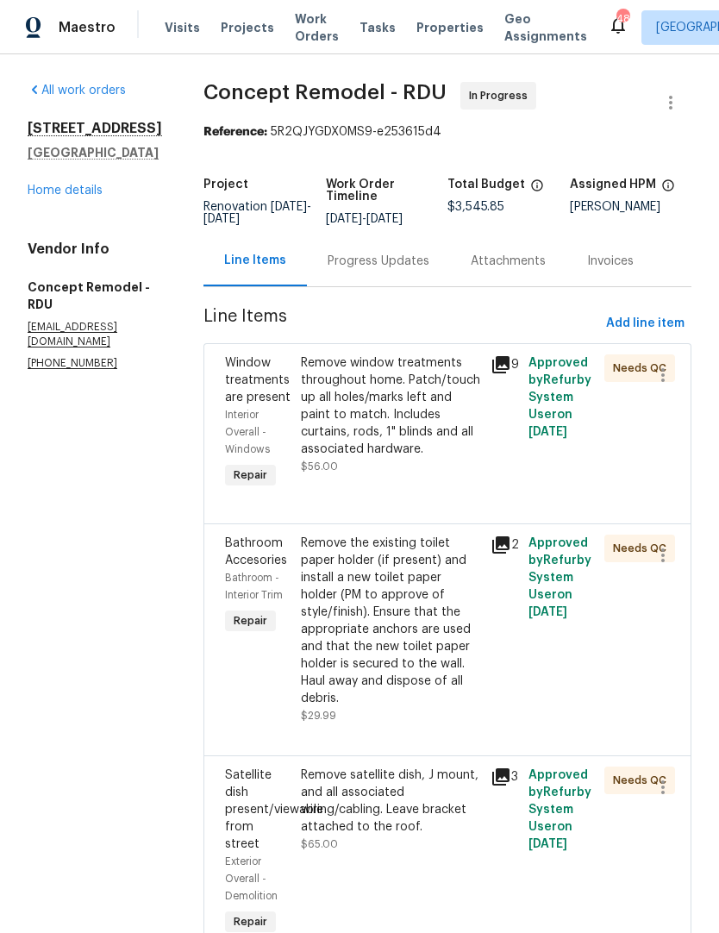
click at [422, 432] on div "Remove window treatments throughout home. Patch/touch up all holes/marks left a…" at bounding box center [390, 407] width 179 height 104
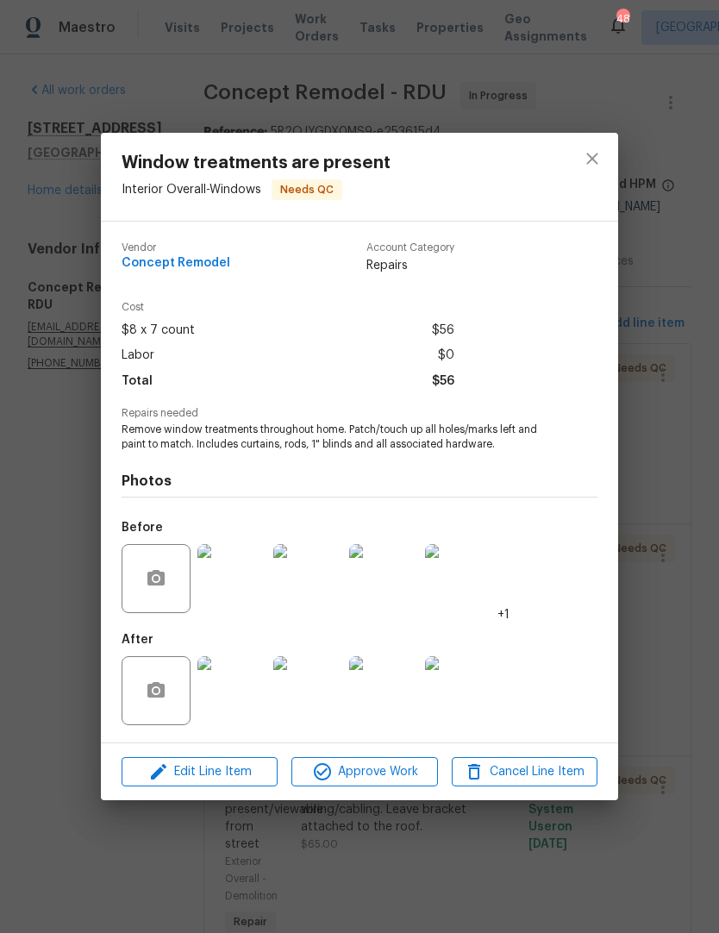
click at [236, 712] on img at bounding box center [232, 690] width 69 height 69
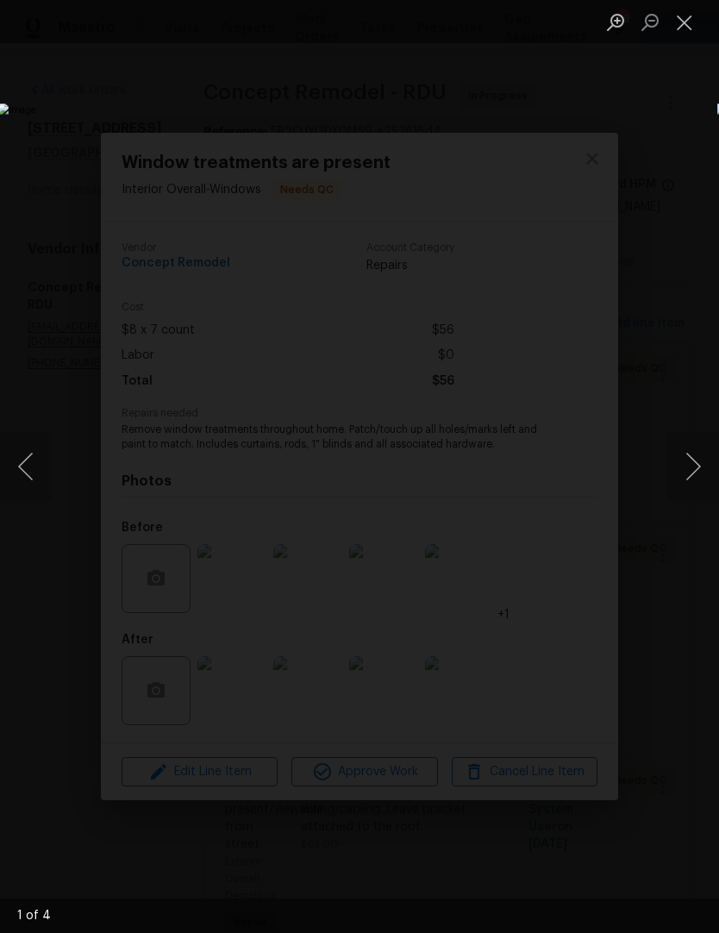
click at [689, 457] on button "Next image" at bounding box center [694, 466] width 52 height 69
click at [688, 465] on button "Next image" at bounding box center [694, 466] width 52 height 69
click at [685, 474] on button "Next image" at bounding box center [694, 466] width 52 height 69
click at [697, 469] on button "Next image" at bounding box center [694, 466] width 52 height 69
click at [693, 16] on button "Close lightbox" at bounding box center [685, 22] width 35 height 30
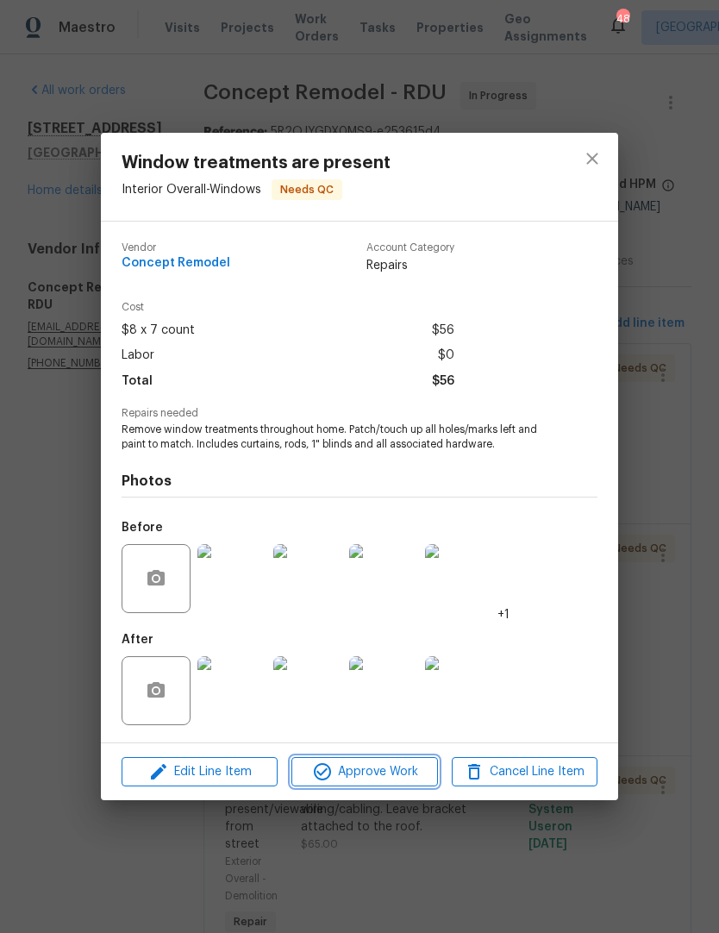
click at [360, 784] on button "Approve Work" at bounding box center [365, 772] width 146 height 30
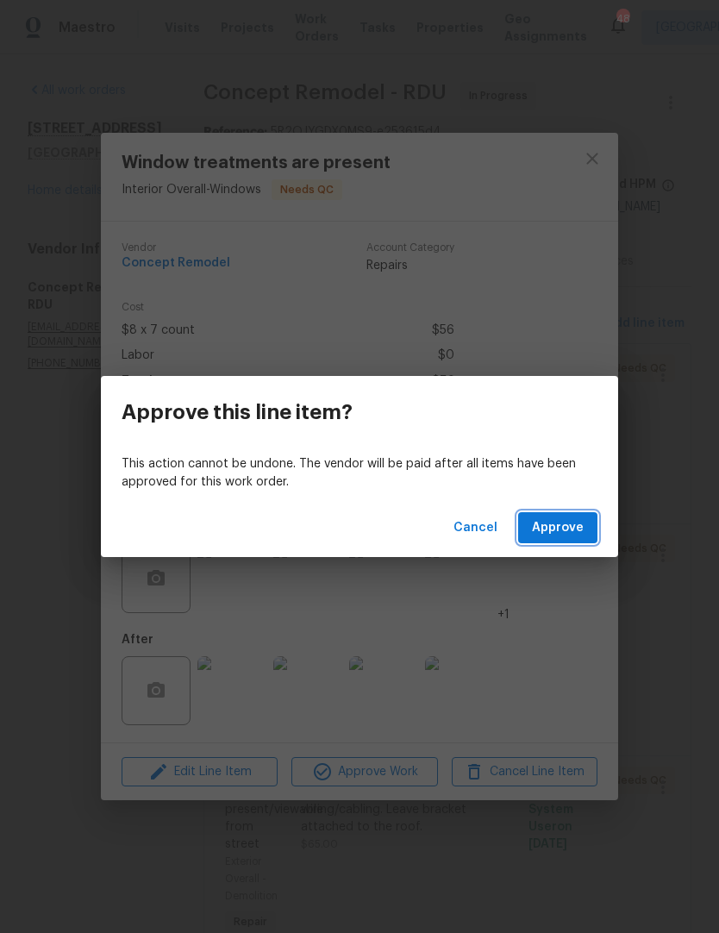
click at [576, 523] on span "Approve" at bounding box center [558, 529] width 52 height 22
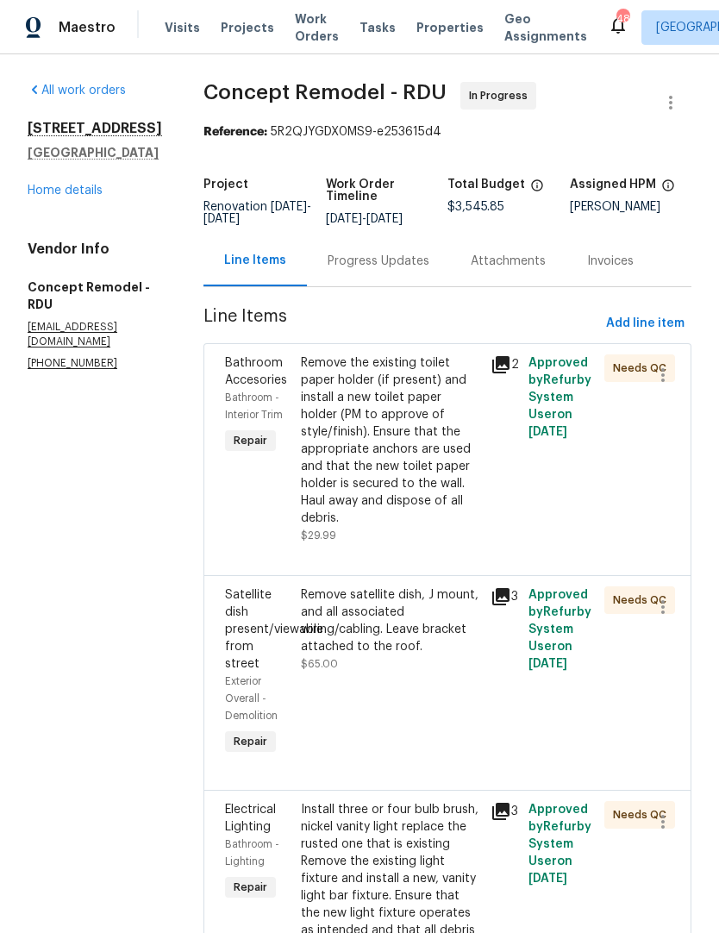
click at [69, 197] on link "Home details" at bounding box center [65, 191] width 75 height 12
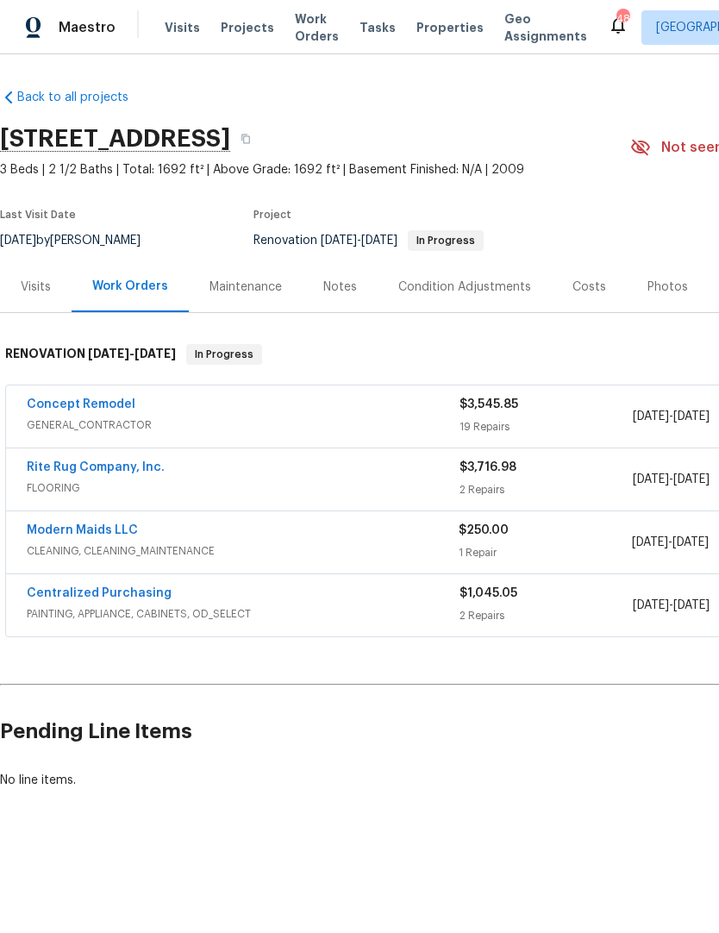
click at [111, 524] on link "Modern Maids LLC" at bounding box center [82, 530] width 111 height 12
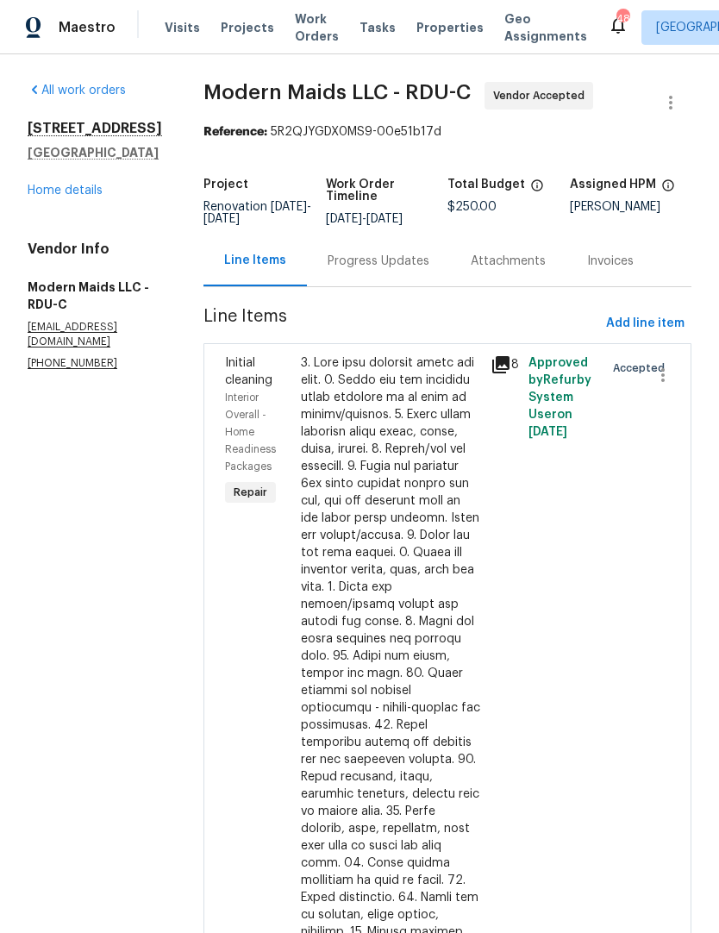
click at [392, 270] on div "Progress Updates" at bounding box center [379, 261] width 102 height 17
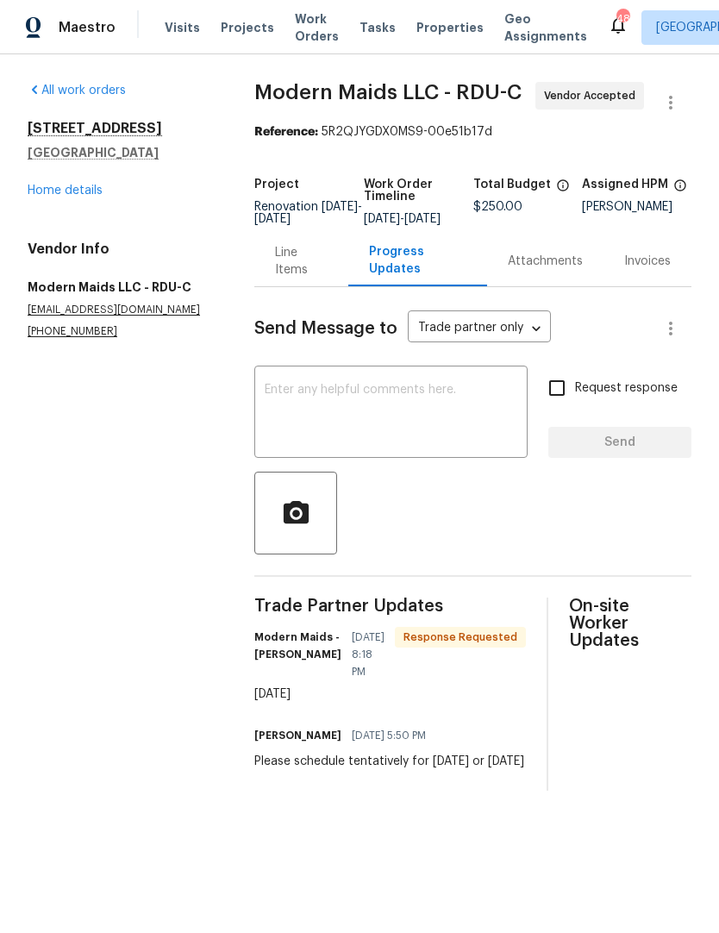
click at [377, 413] on textarea at bounding box center [391, 414] width 253 height 60
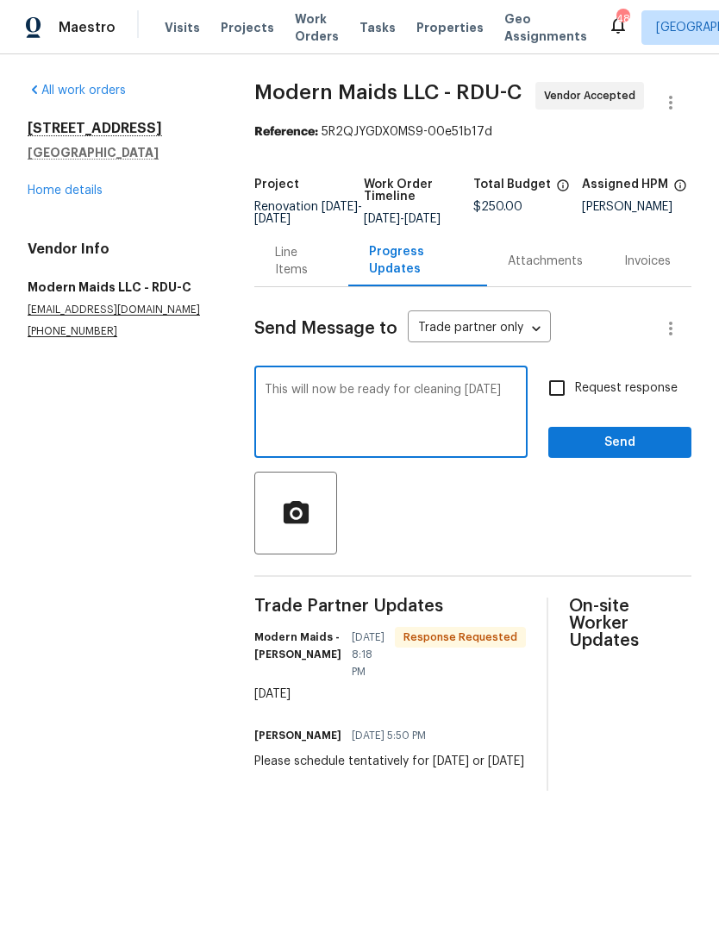
type textarea "This will now be ready for cleaning [DATE]"
click at [569, 400] on input "Request response" at bounding box center [557, 388] width 36 height 36
checkbox input "true"
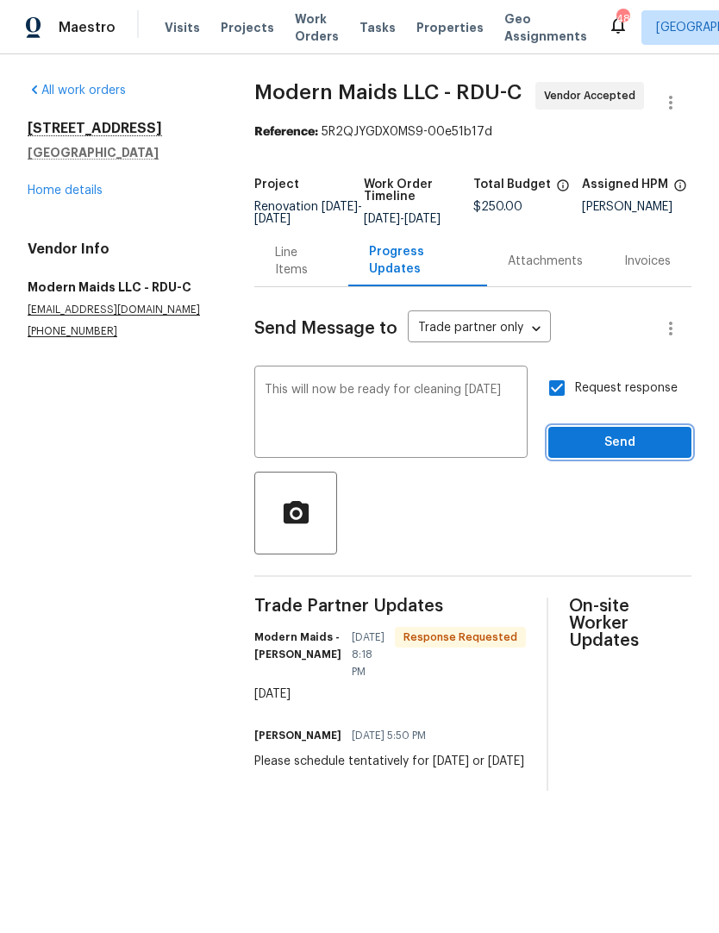
click at [621, 450] on span "Send" at bounding box center [620, 443] width 116 height 22
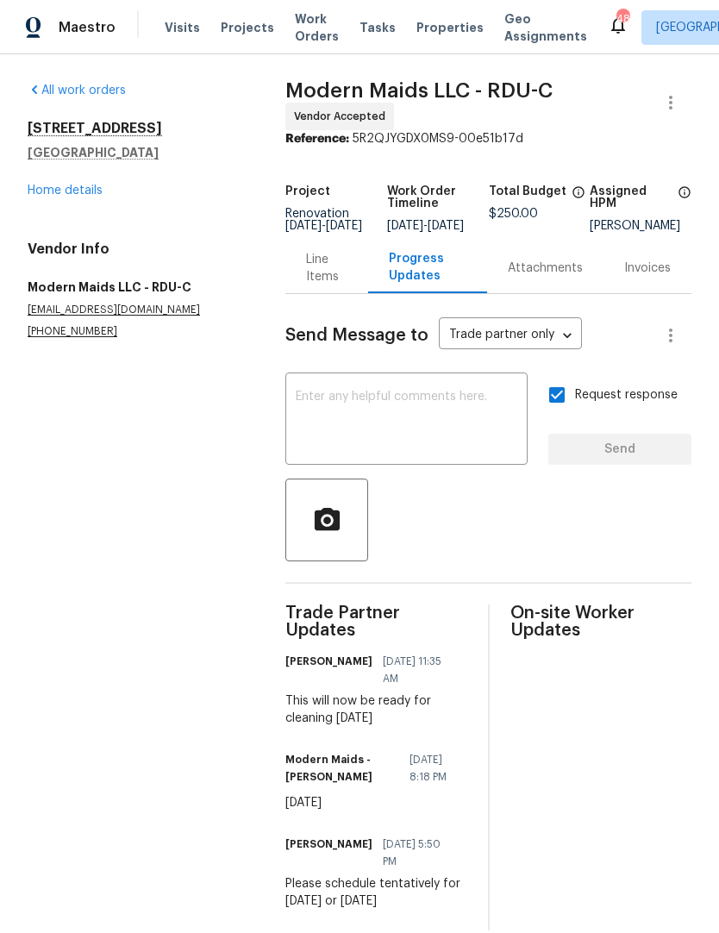
click at [82, 194] on div "[STREET_ADDRESS] Home details" at bounding box center [136, 159] width 217 height 79
click at [66, 197] on link "Home details" at bounding box center [65, 191] width 75 height 12
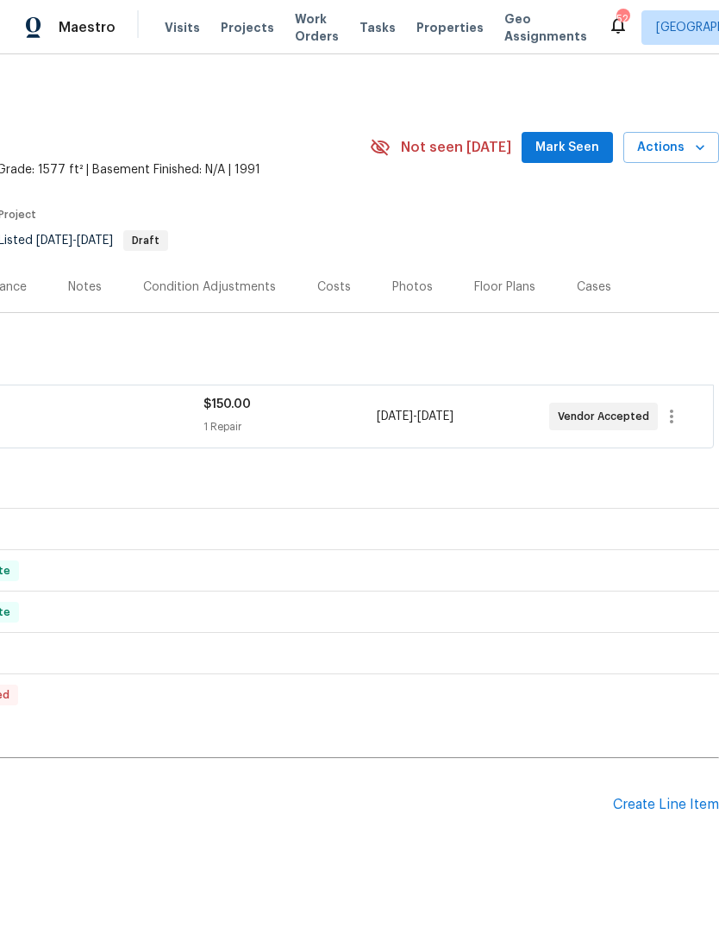
scroll to position [0, 255]
